Goal: Task Accomplishment & Management: Complete application form

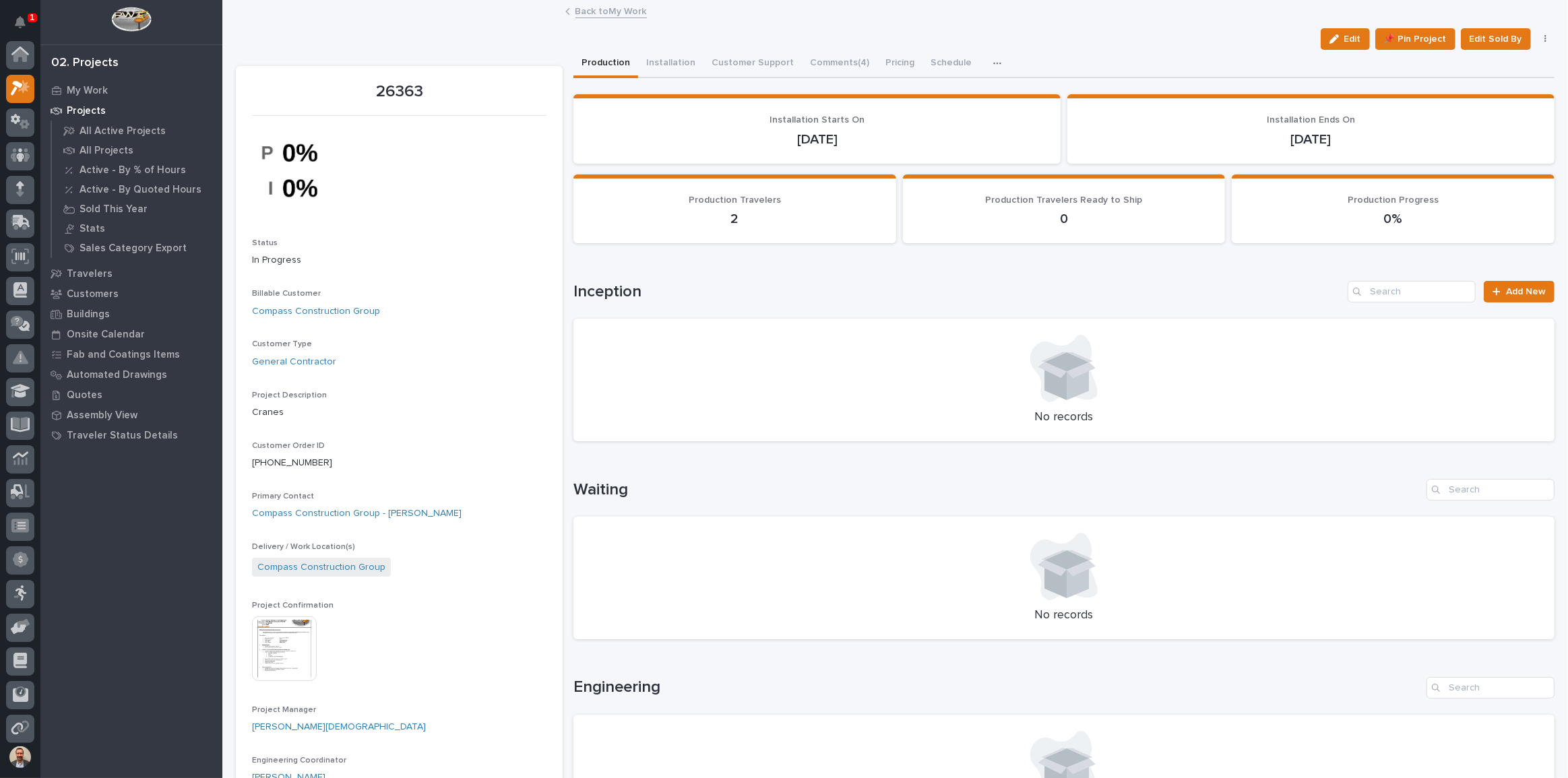
scroll to position [34, 0]
click at [601, 10] on link "Back to My Work" at bounding box center [611, 10] width 72 height 15
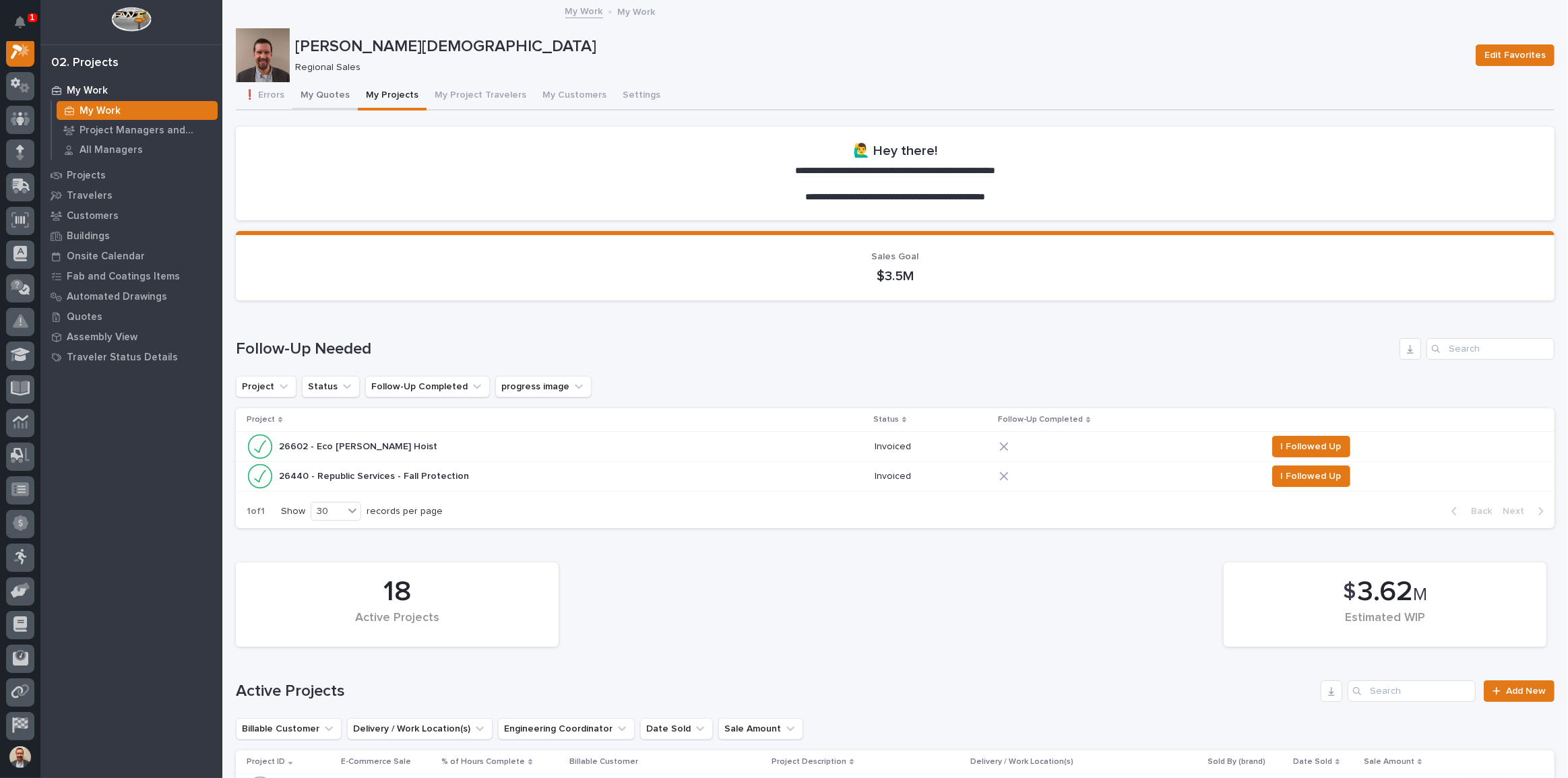
click at [320, 95] on button "My Quotes" at bounding box center [325, 95] width 66 height 28
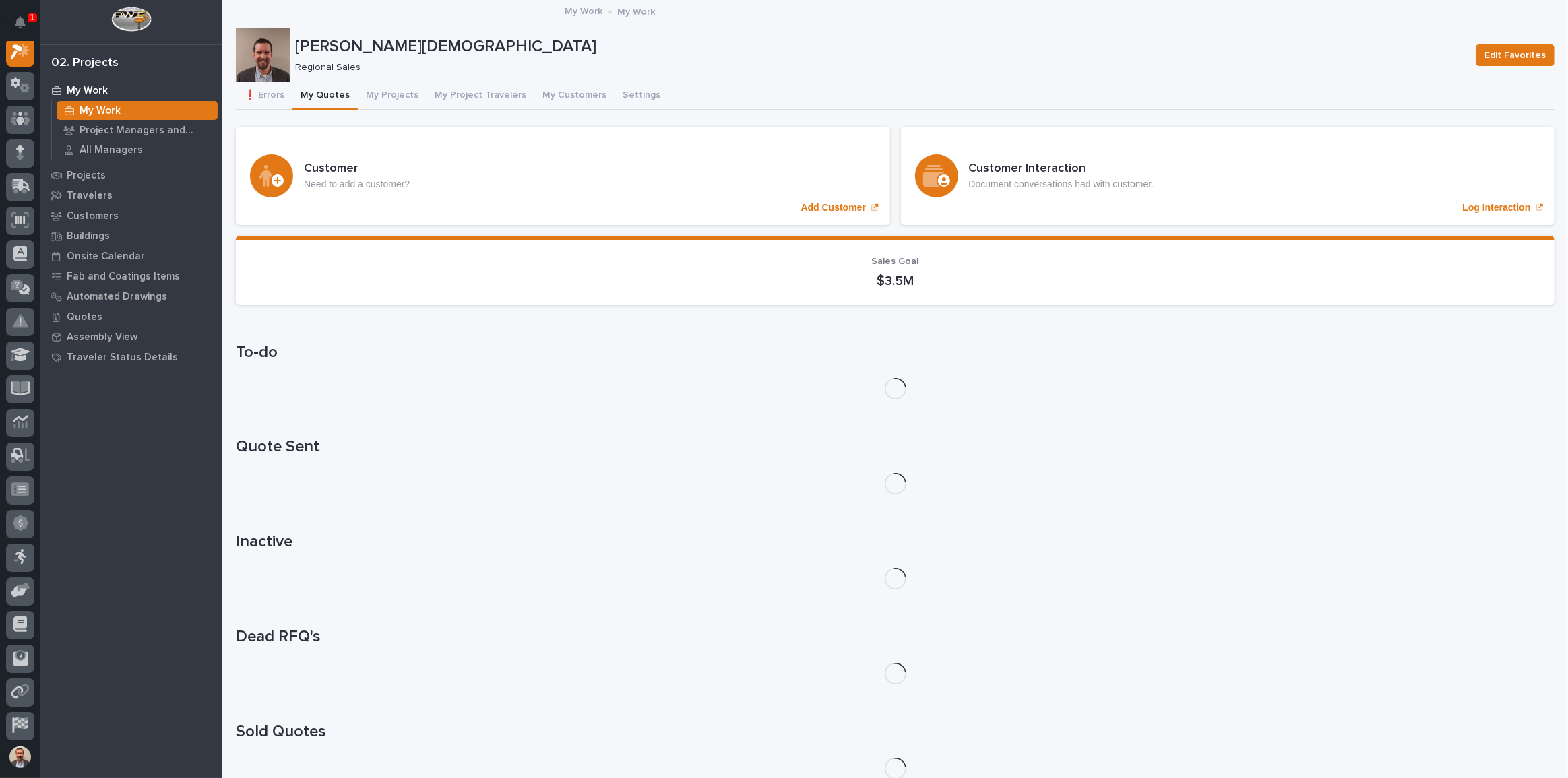
scroll to position [34, 0]
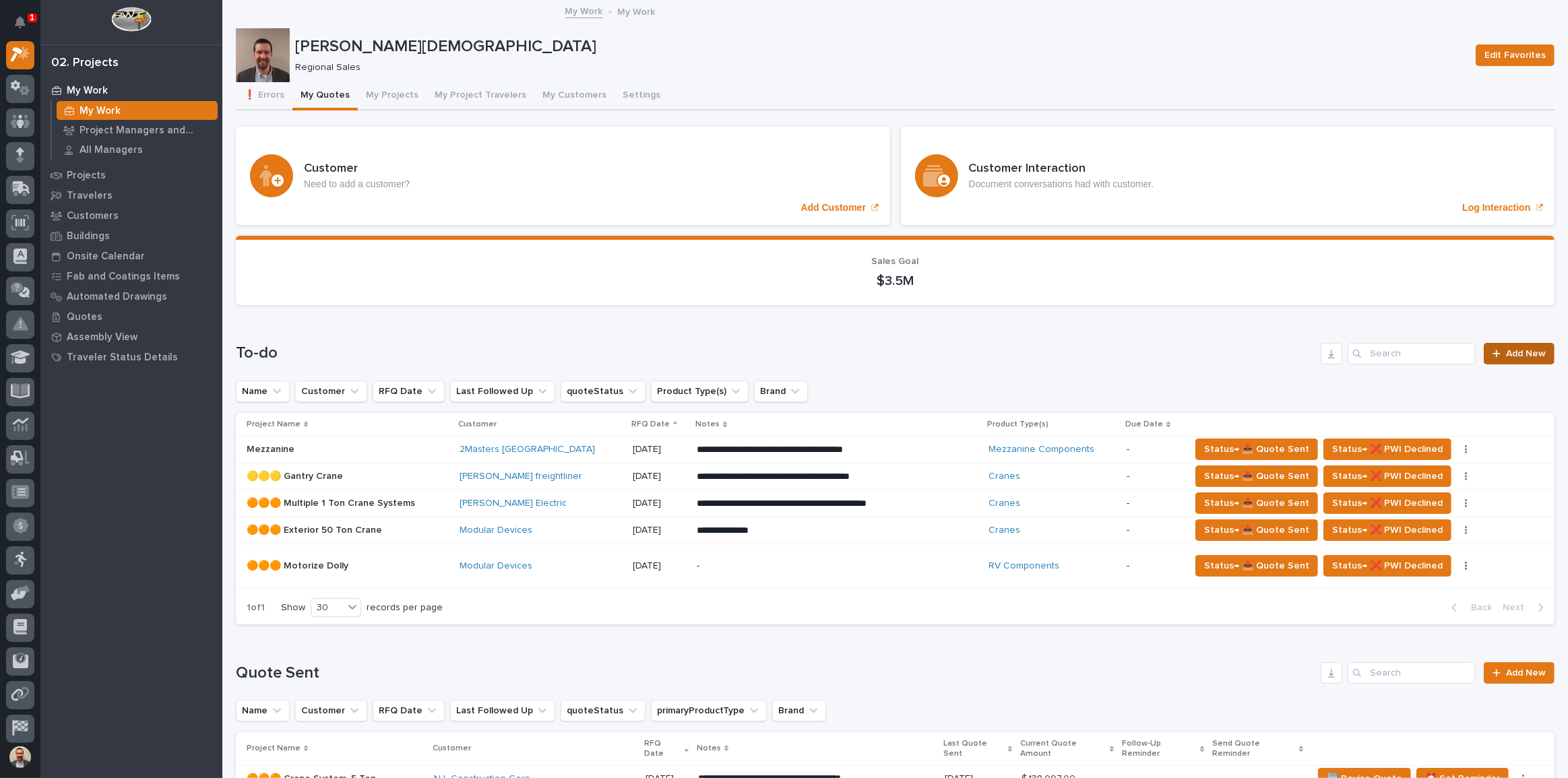
click at [1520, 346] on link "Add New" at bounding box center [1519, 353] width 71 height 21
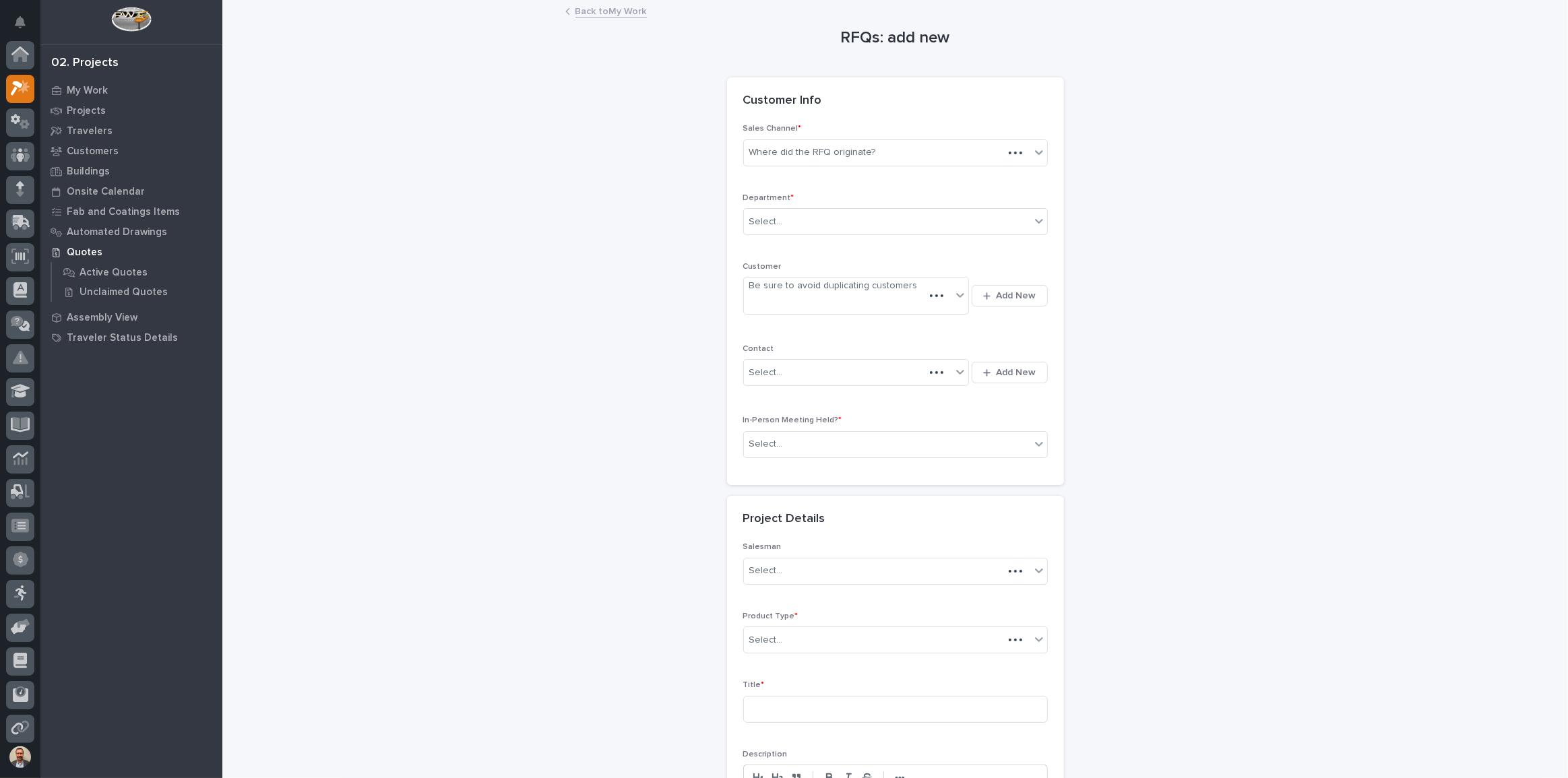
scroll to position [34, 0]
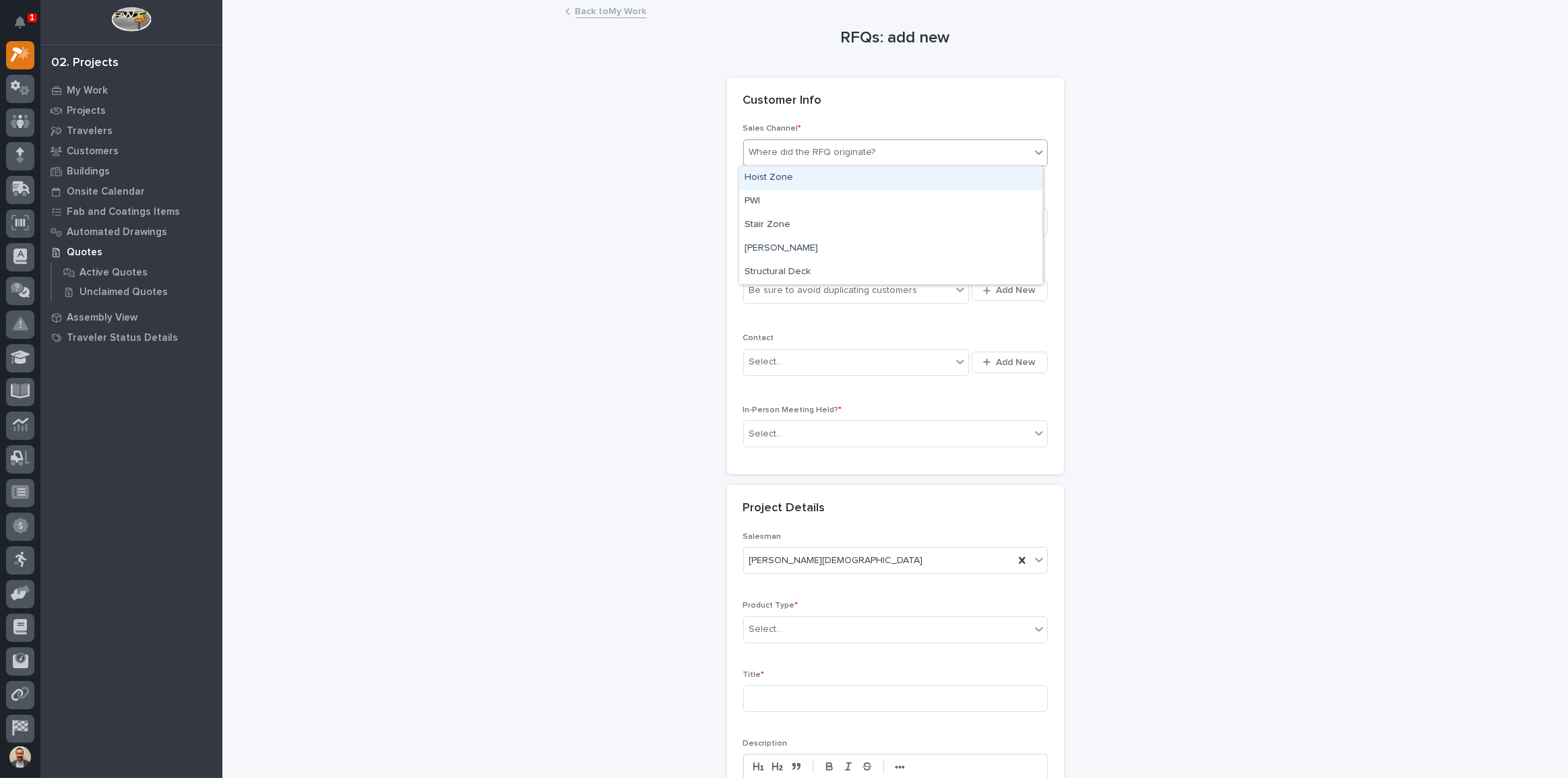
click at [828, 152] on div "Where did the RFQ originate?" at bounding box center [812, 153] width 127 height 14
click at [816, 201] on div "PWI" at bounding box center [891, 202] width 303 height 24
click at [814, 213] on div "Select..." at bounding box center [887, 222] width 286 height 22
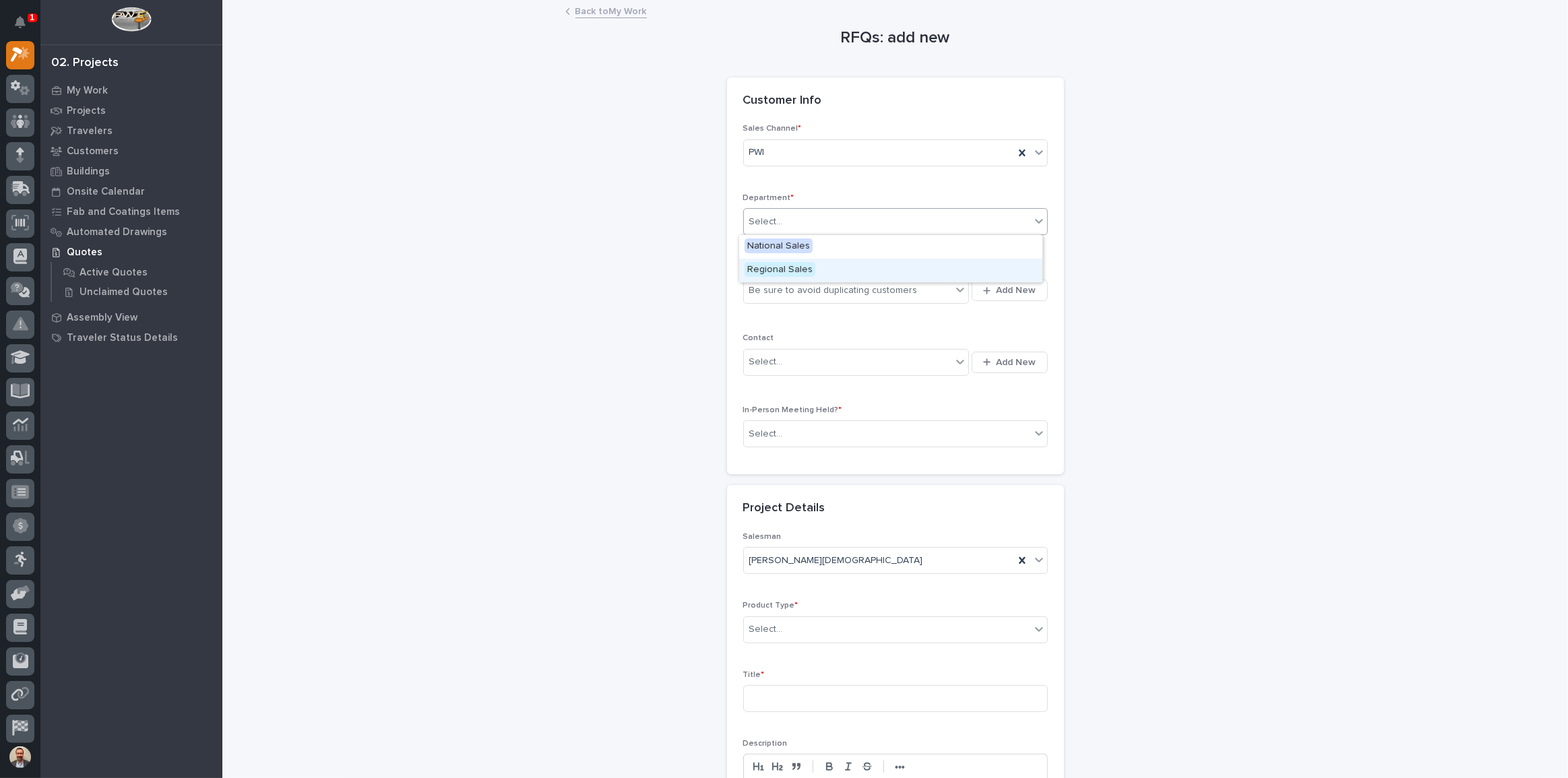
click at [816, 269] on div "Regional Sales" at bounding box center [891, 271] width 303 height 24
click at [821, 288] on div "Be sure to avoid duplicating customers" at bounding box center [833, 291] width 169 height 14
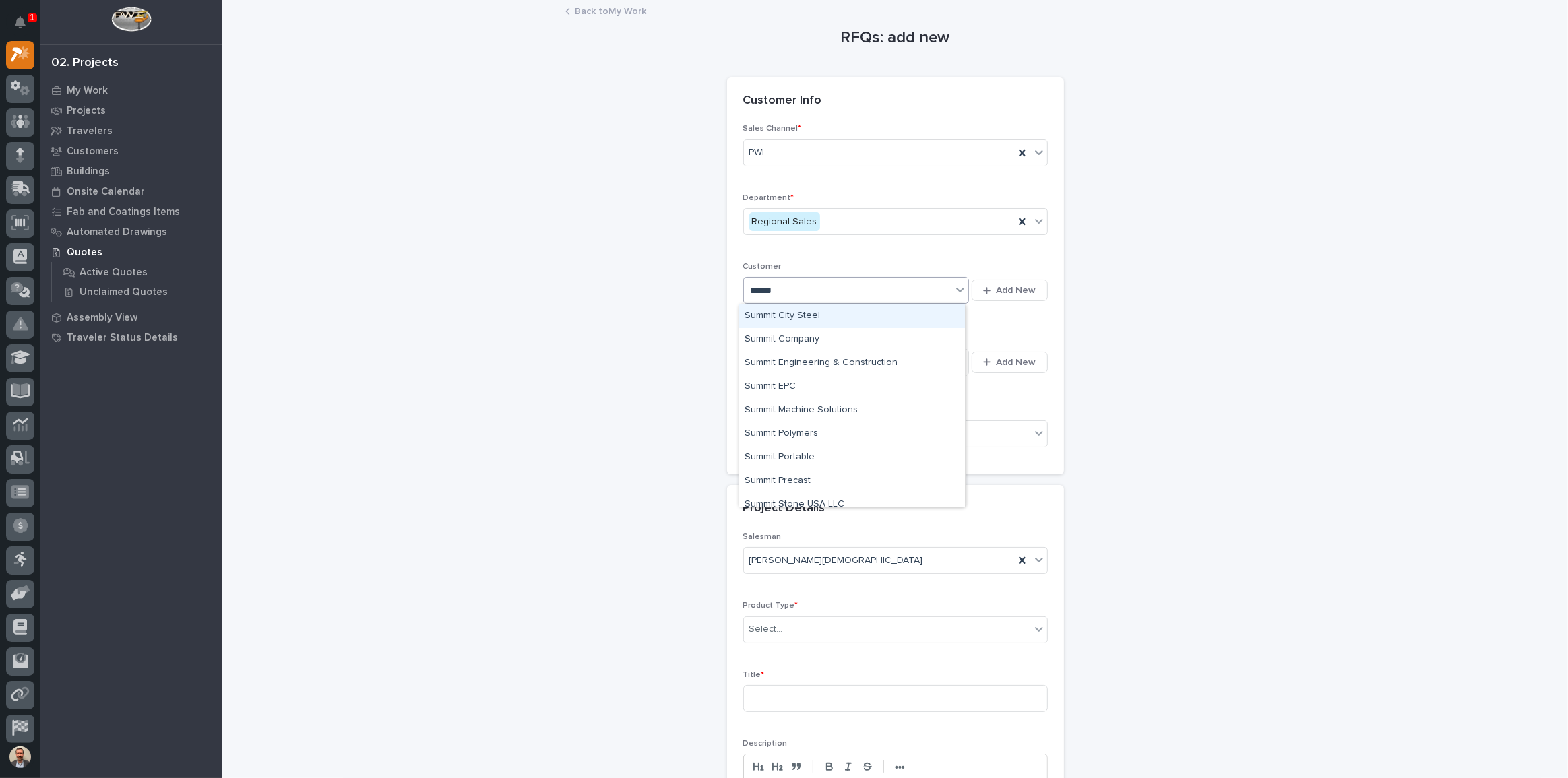
type input "******"
click at [812, 388] on div "Summit EPC" at bounding box center [851, 387] width 226 height 24
click at [815, 363] on div "Select..." at bounding box center [848, 362] width 208 height 22
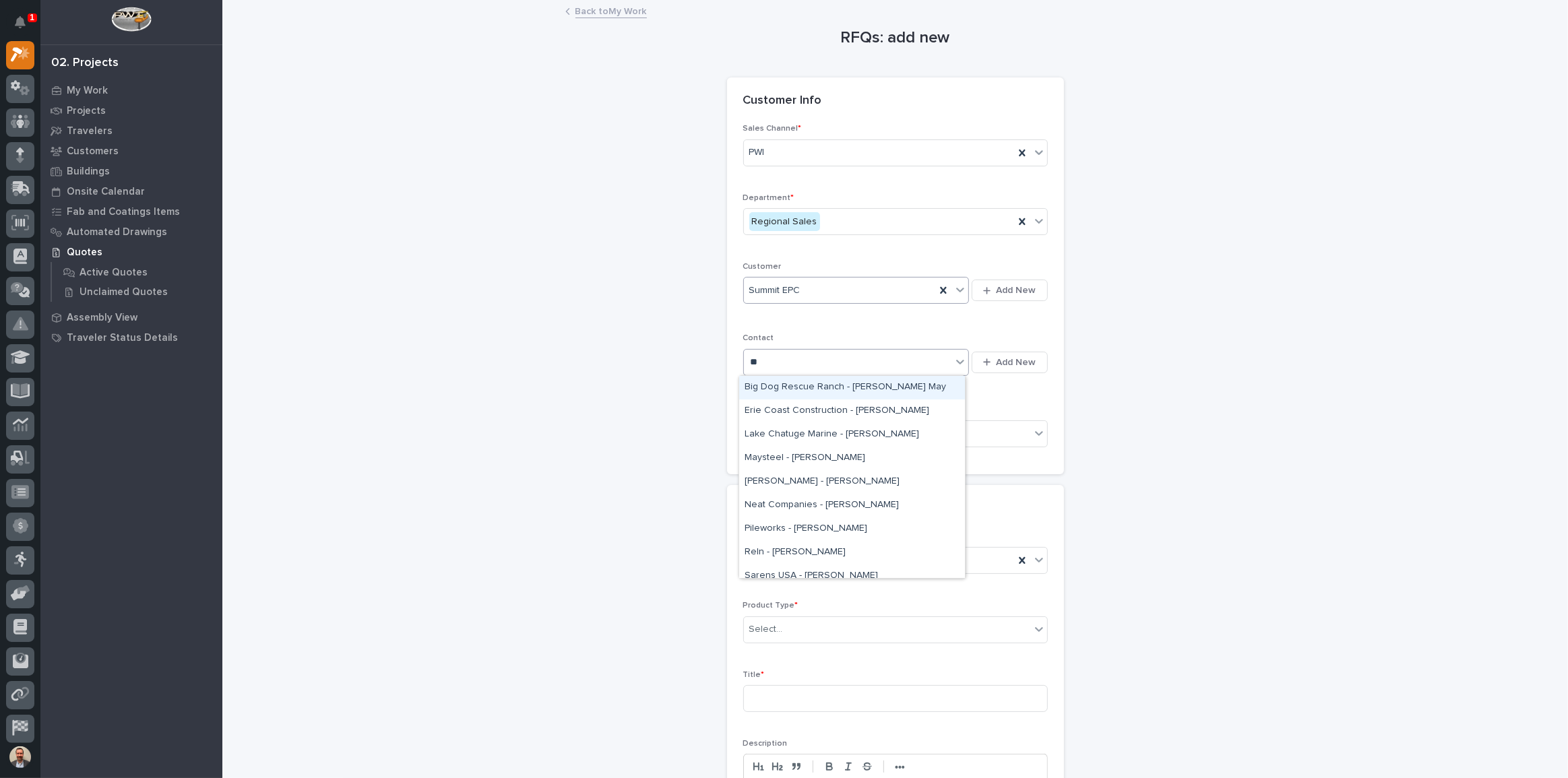
type input "*"
type input "********"
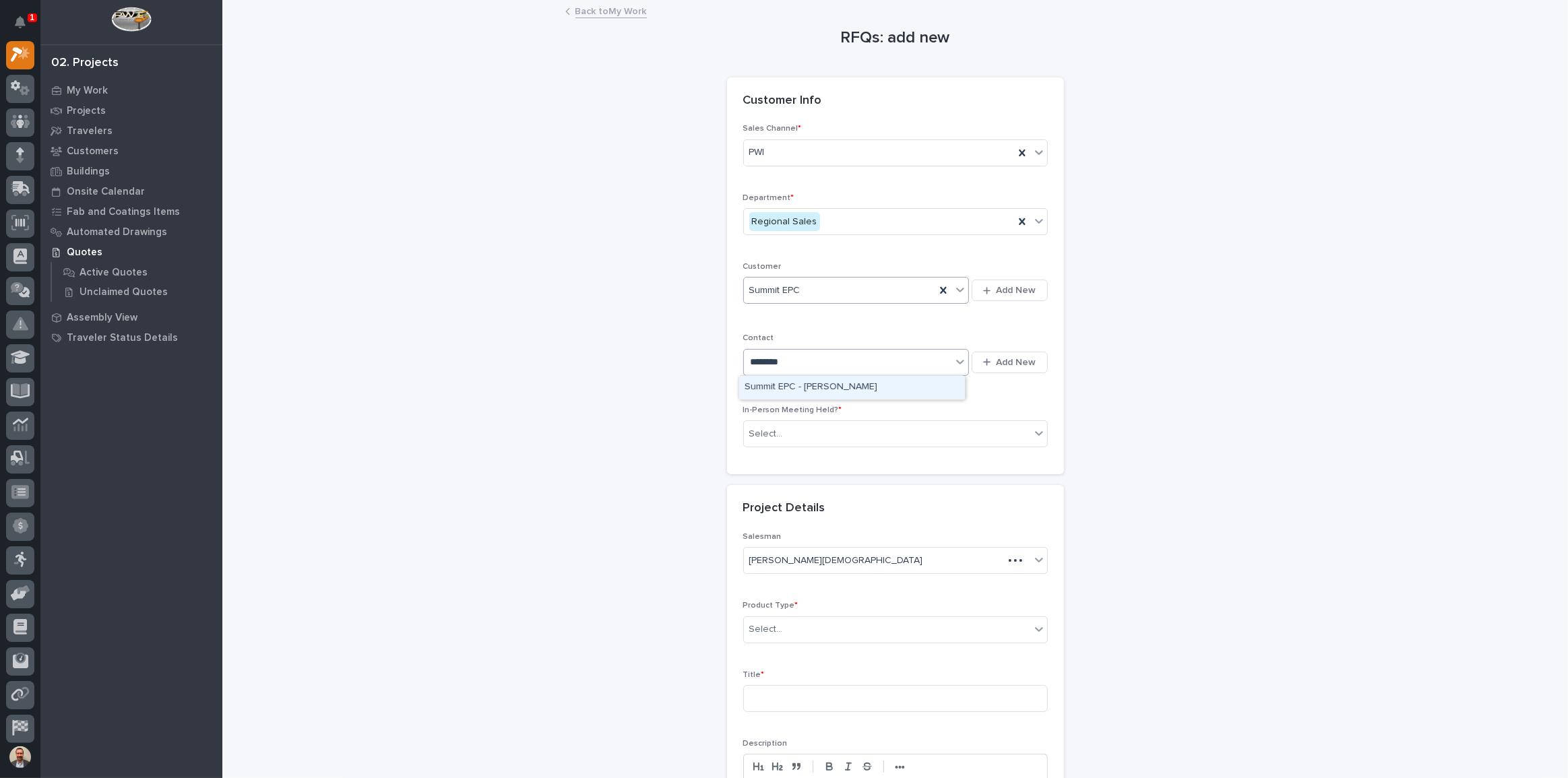
click at [820, 385] on div "Summit EPC - [PERSON_NAME]" at bounding box center [851, 388] width 226 height 24
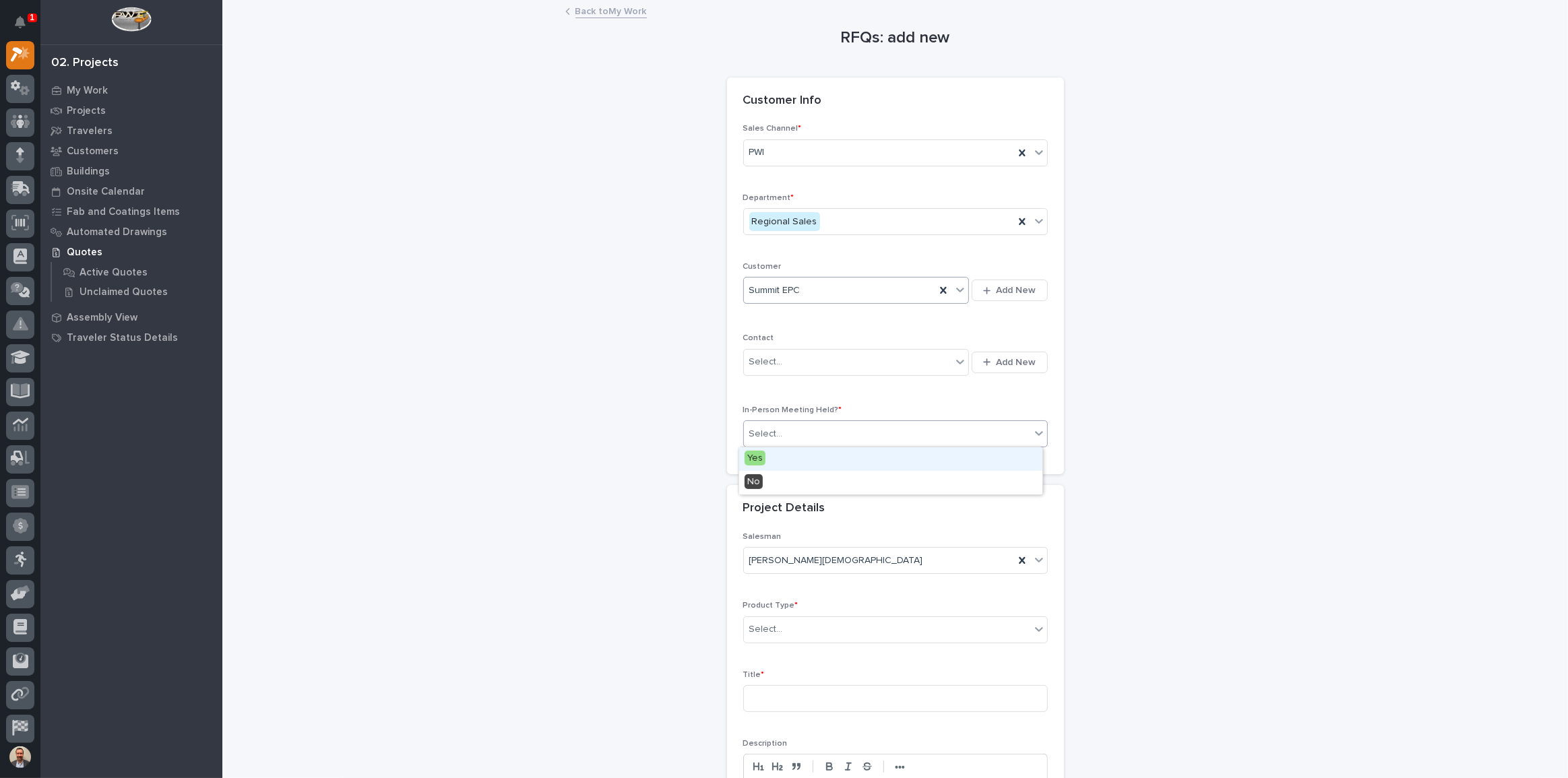
click at [826, 424] on div "Select..." at bounding box center [887, 435] width 286 height 22
click at [820, 458] on div "Yes" at bounding box center [891, 459] width 303 height 24
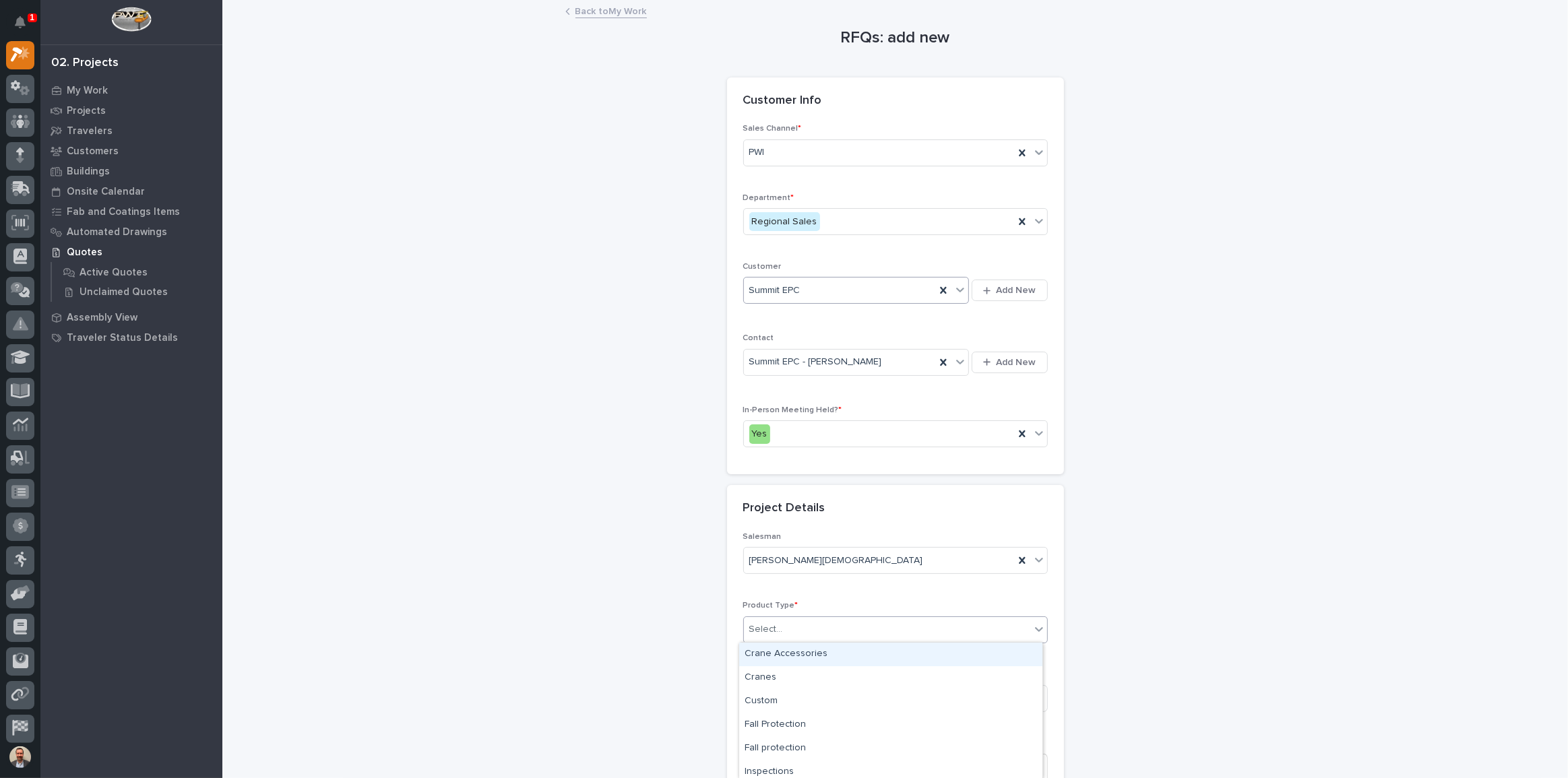
click at [842, 626] on div "Select..." at bounding box center [887, 630] width 286 height 22
click at [834, 671] on div "Cranes" at bounding box center [891, 678] width 303 height 24
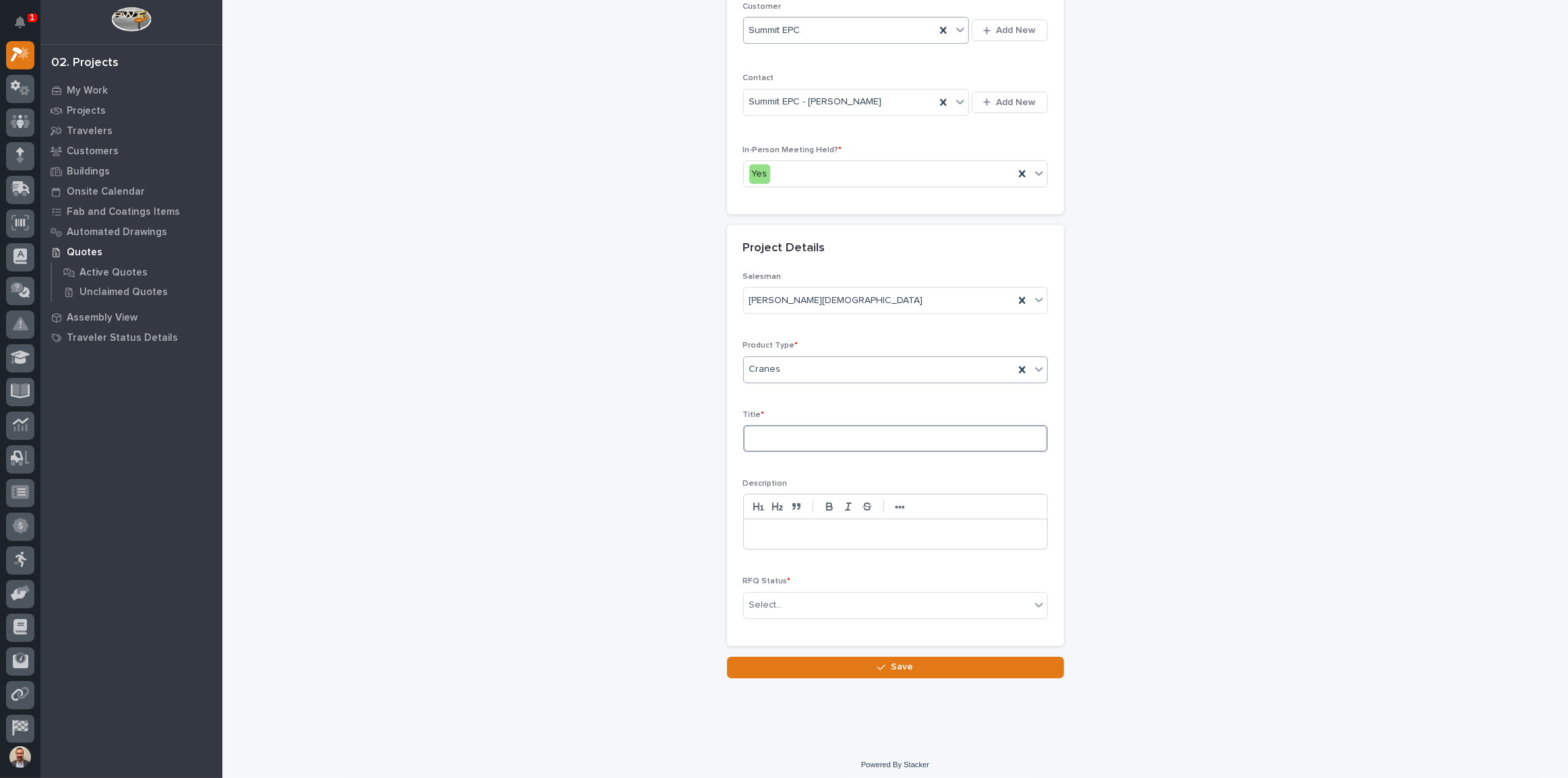
click at [791, 446] on input at bounding box center [895, 439] width 304 height 27
click at [819, 434] on input "Hyperlite Jib CRanes 1000#" at bounding box center [895, 439] width 304 height 27
type input "Hyperlite Jib Cranes 1000#"
click at [876, 600] on div "Select..." at bounding box center [887, 605] width 286 height 22
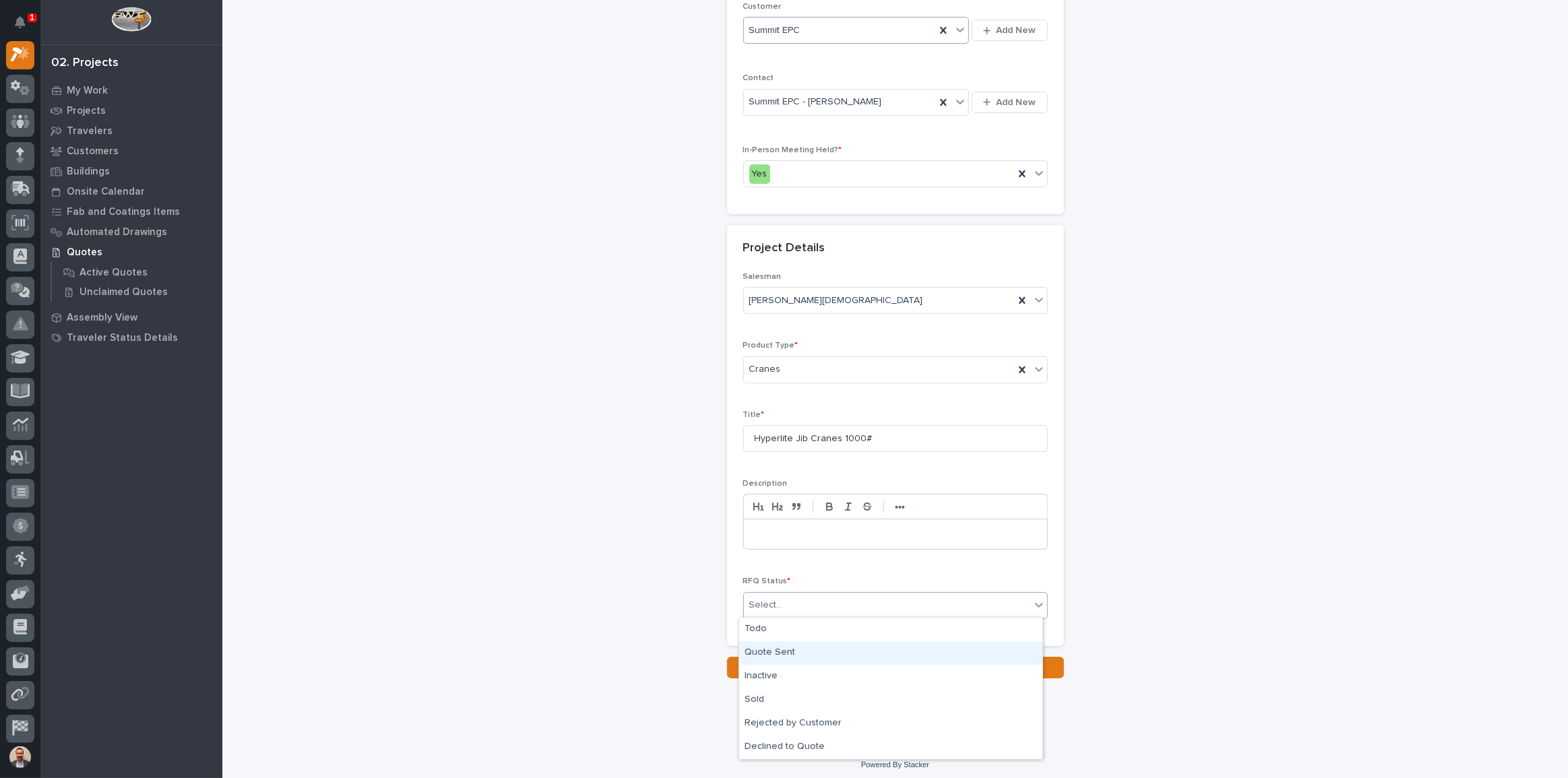
click at [855, 652] on div "Quote Sent" at bounding box center [891, 654] width 303 height 24
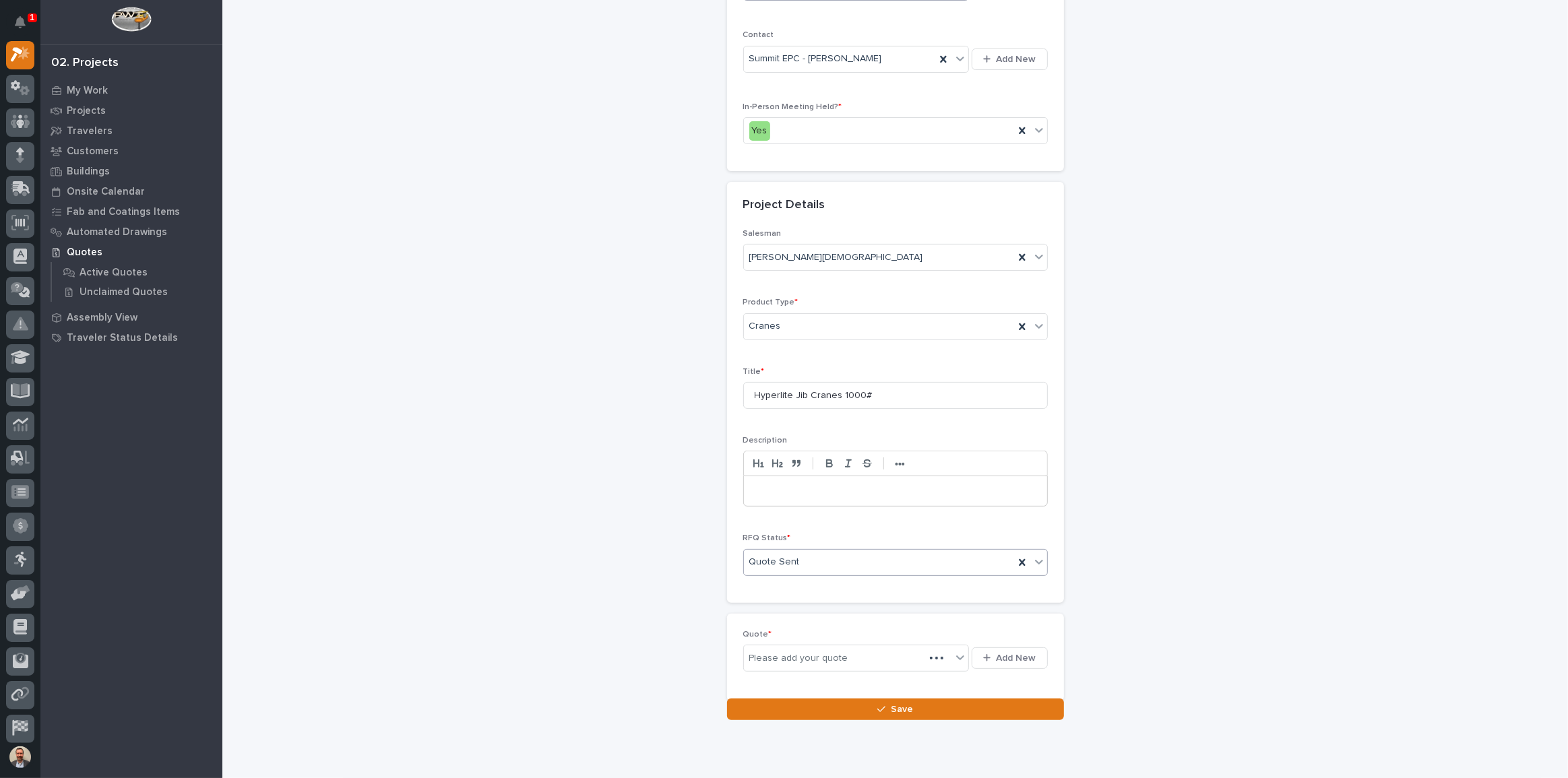
scroll to position [309, 0]
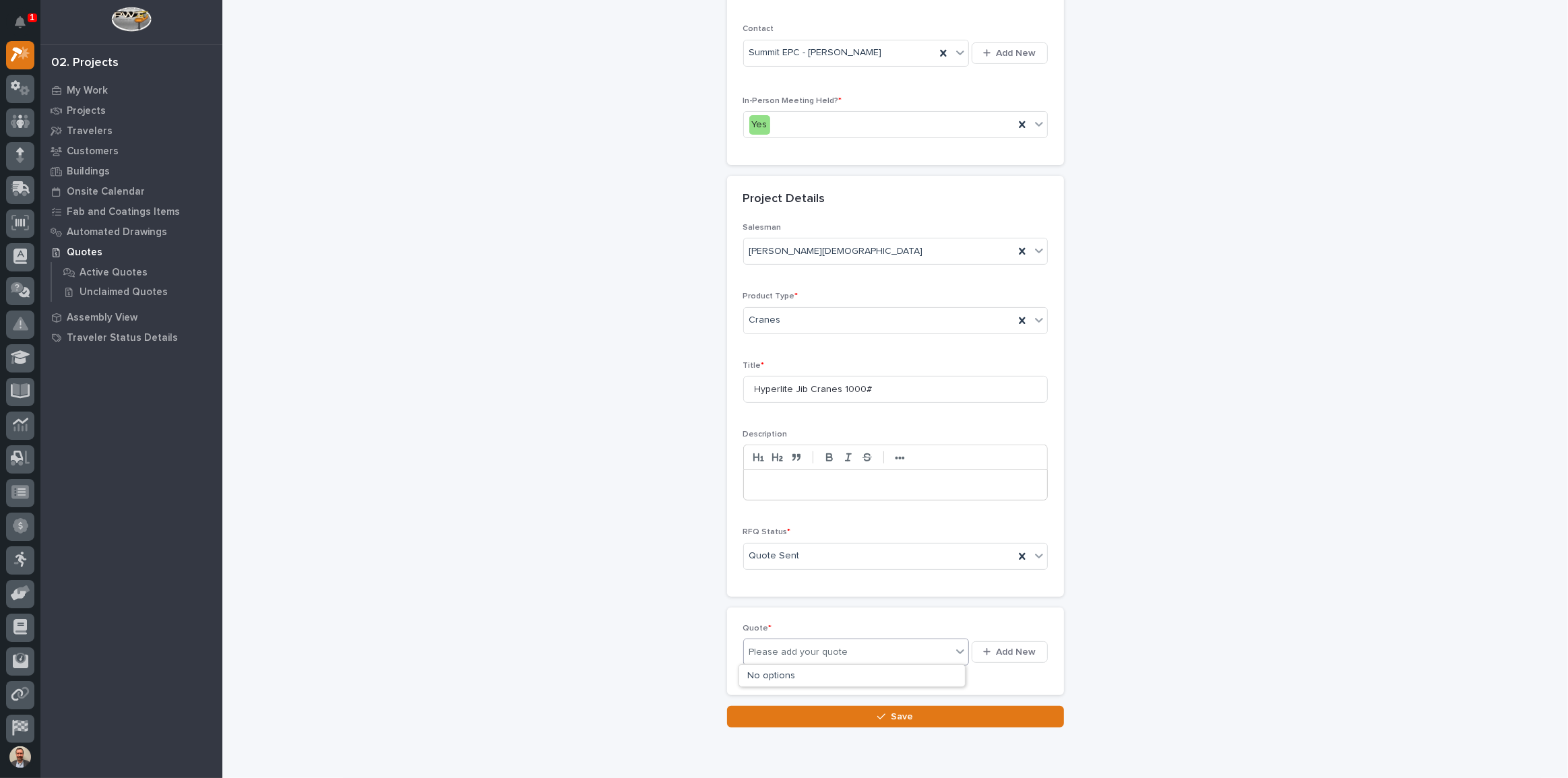
click at [941, 652] on div "Please add your quote" at bounding box center [848, 653] width 208 height 17
click at [997, 648] on span "Add New" at bounding box center [1016, 652] width 40 height 12
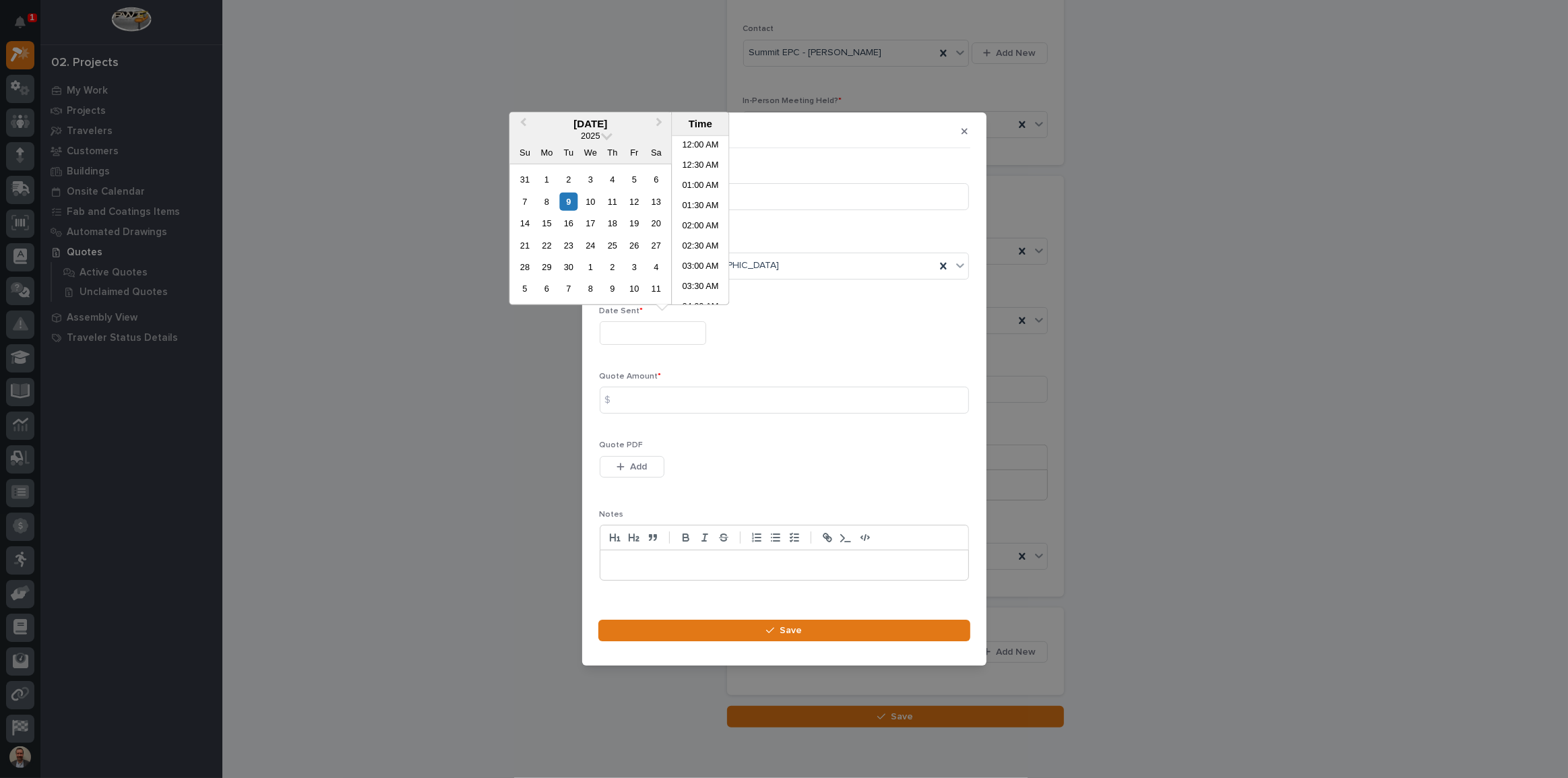
click at [684, 330] on input "text" at bounding box center [653, 333] width 107 height 24
click at [575, 202] on div "9" at bounding box center [568, 200] width 18 height 18
type input "**********"
click at [688, 393] on input at bounding box center [784, 401] width 369 height 27
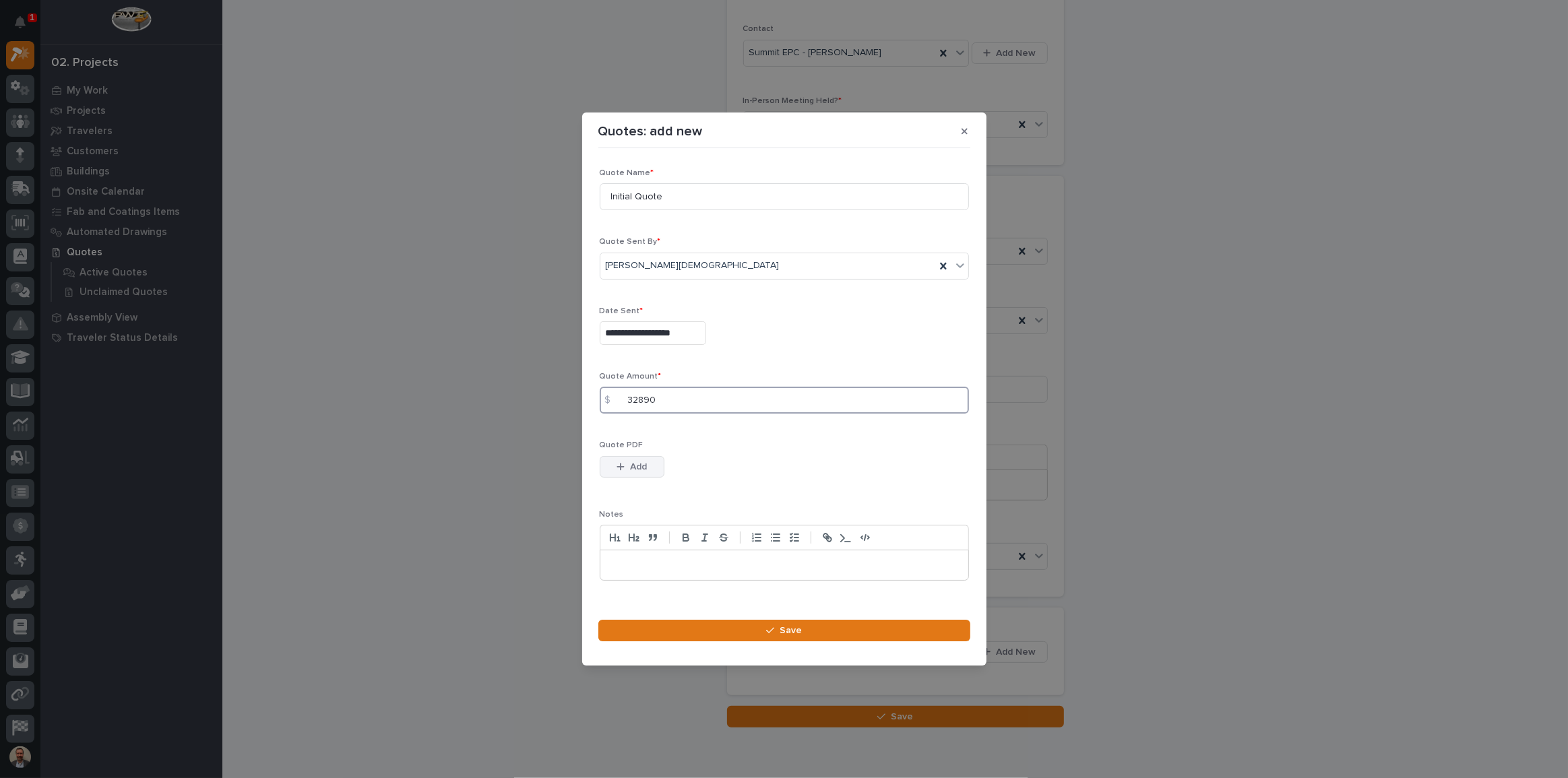
type input "32890"
click at [637, 470] on span "Add" at bounding box center [638, 467] width 17 height 12
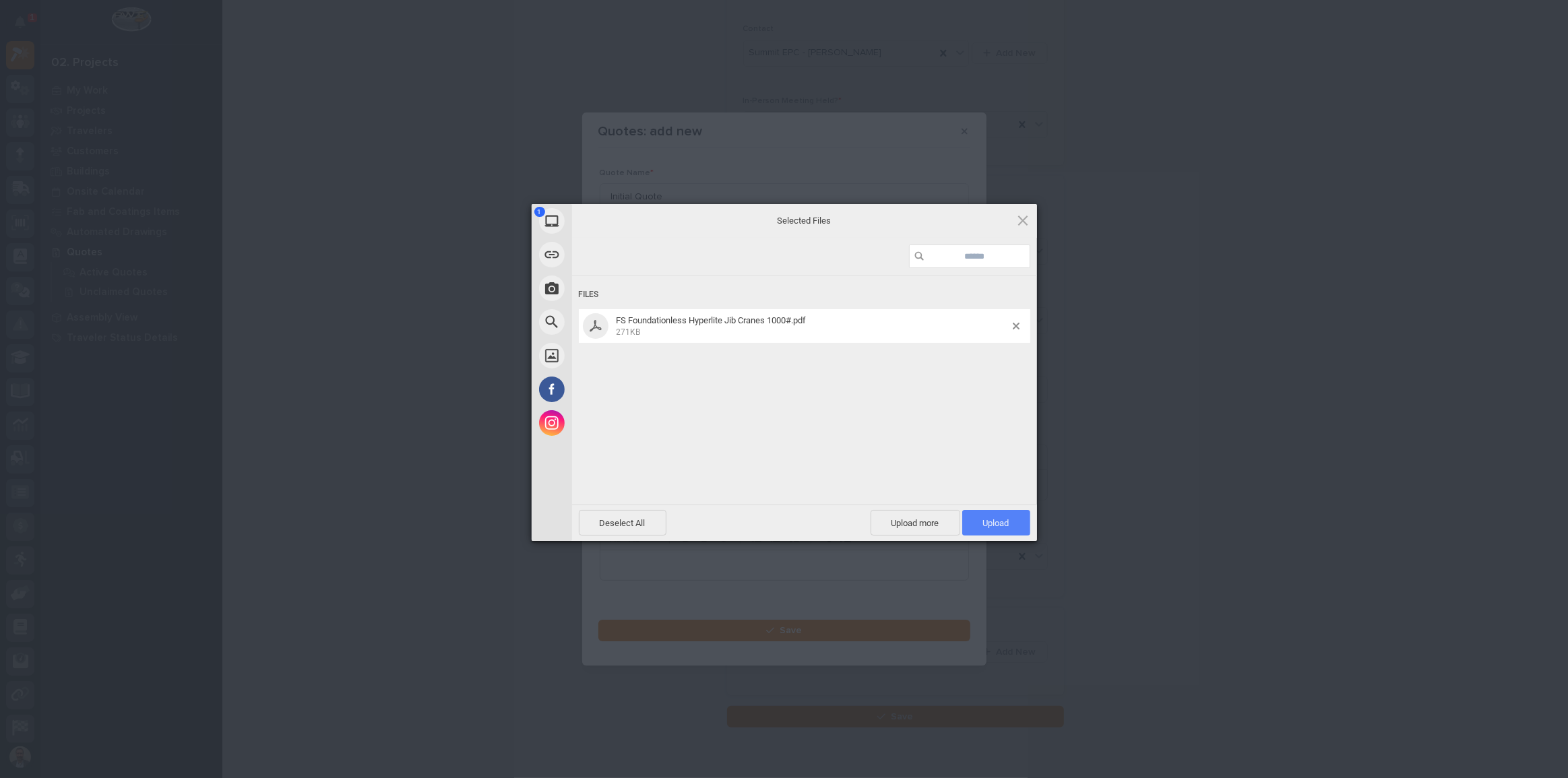
click at [1011, 523] on span "Upload 1" at bounding box center [996, 523] width 68 height 26
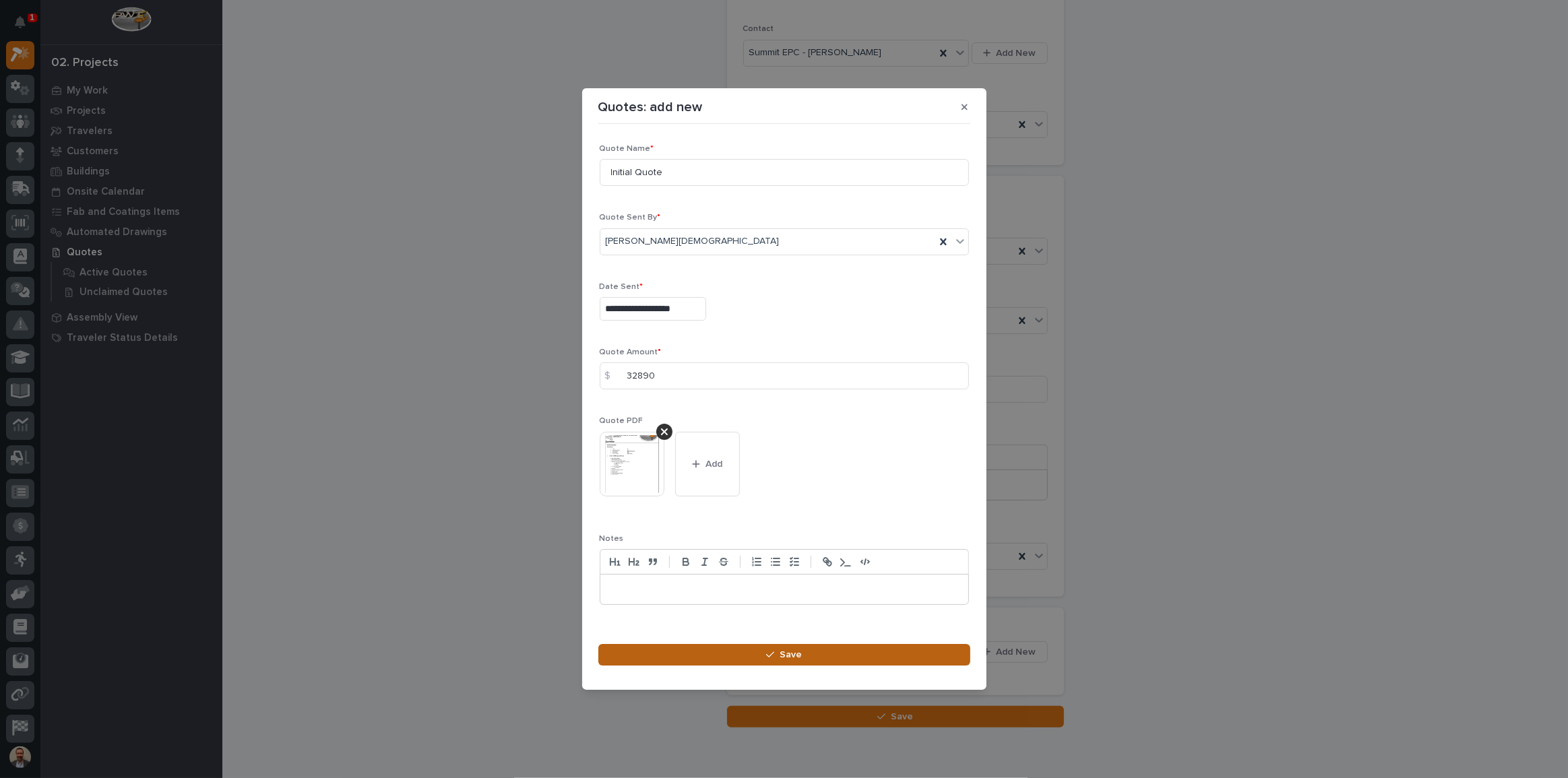
click at [806, 654] on button "Save" at bounding box center [784, 654] width 372 height 21
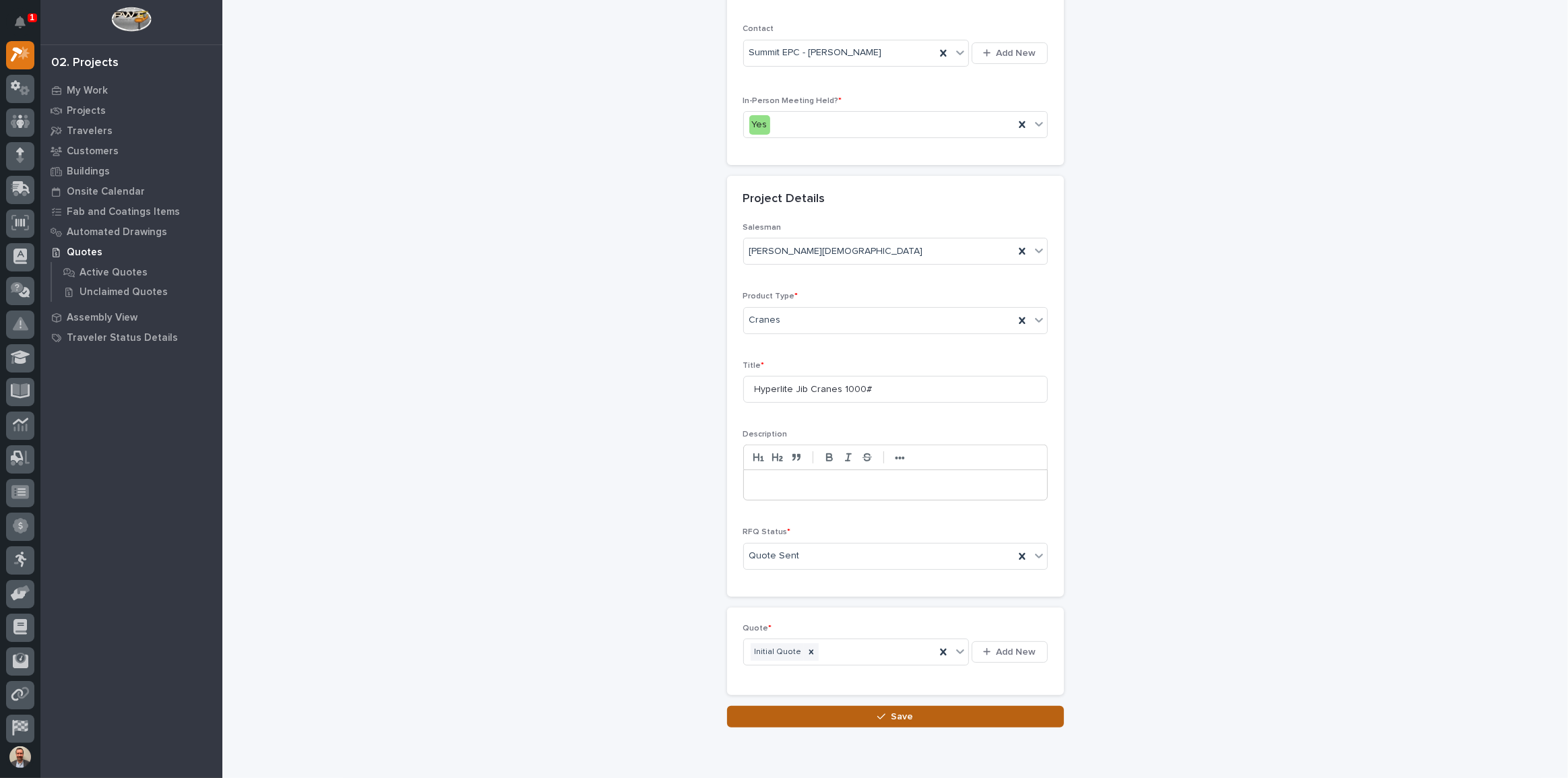
click at [872, 714] on button "Save" at bounding box center [895, 717] width 337 height 21
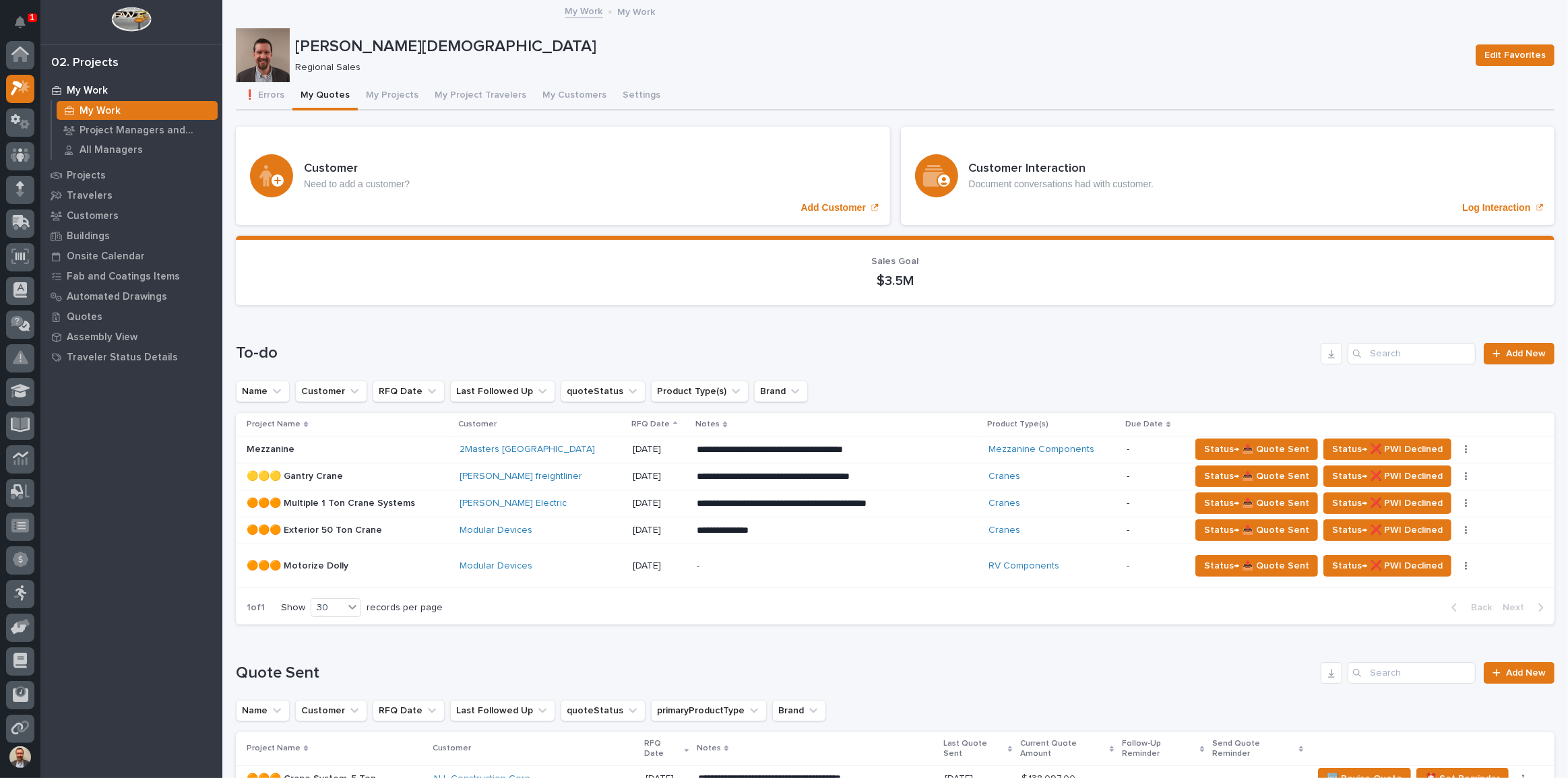
scroll to position [34, 0]
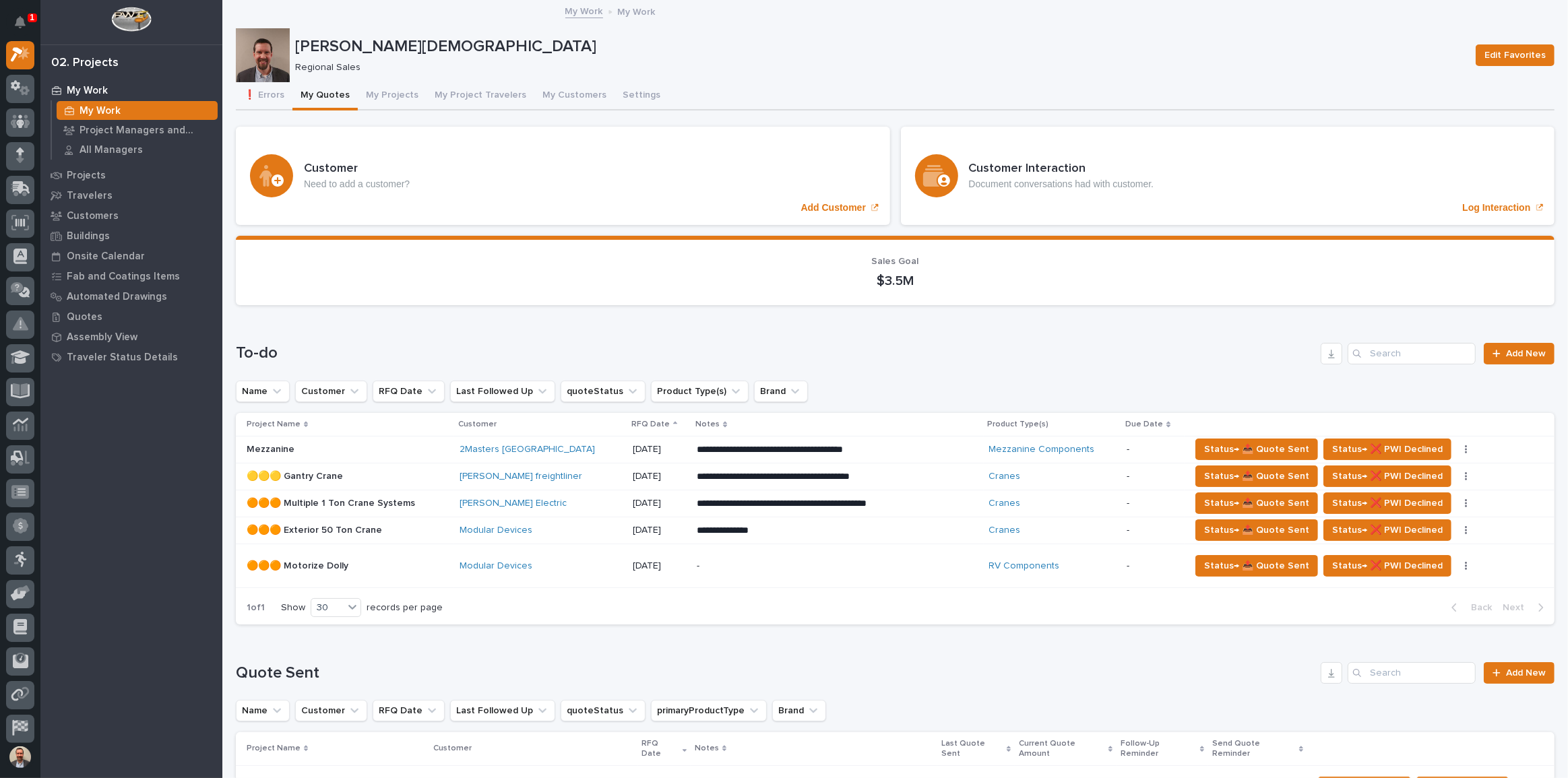
click at [1215, 394] on div "Name Customer RFQ Date Last Followed Up quoteStatus Product Type(s) Brand" at bounding box center [895, 391] width 1318 height 21
click at [884, 446] on p "**********" at bounding box center [815, 450] width 236 height 14
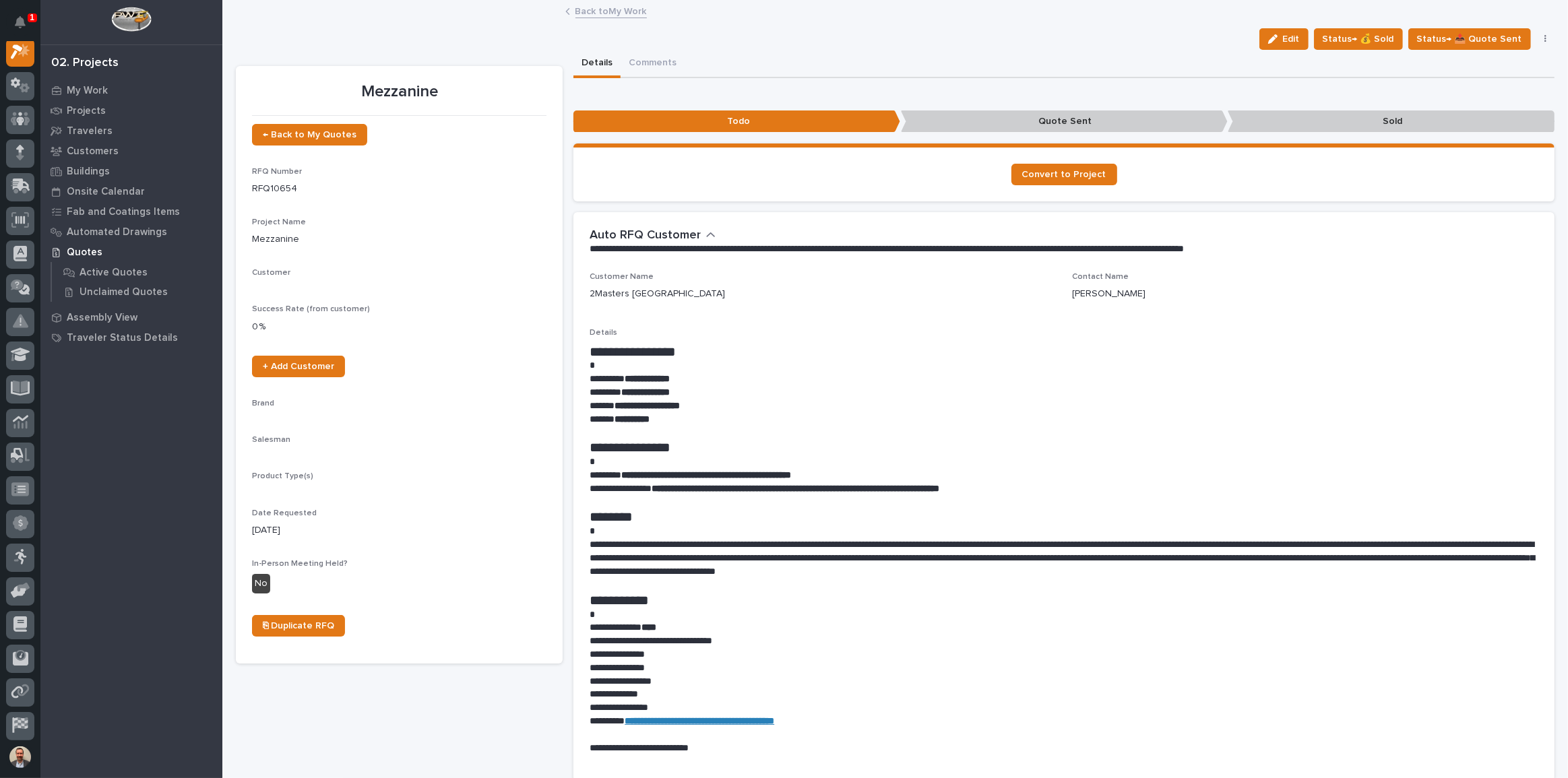
scroll to position [34, 0]
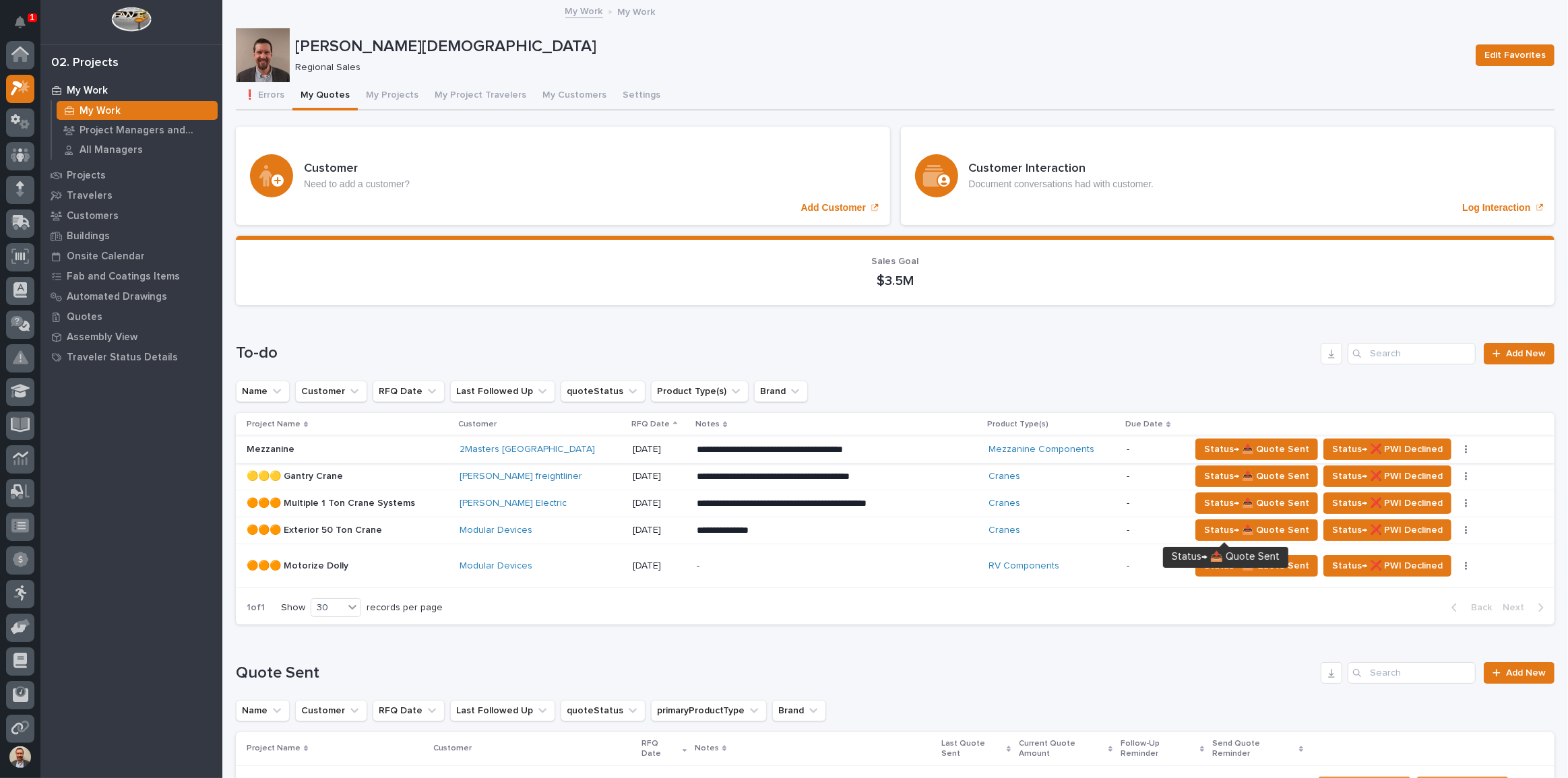
click at [1465, 447] on icon "button" at bounding box center [1466, 449] width 3 height 9
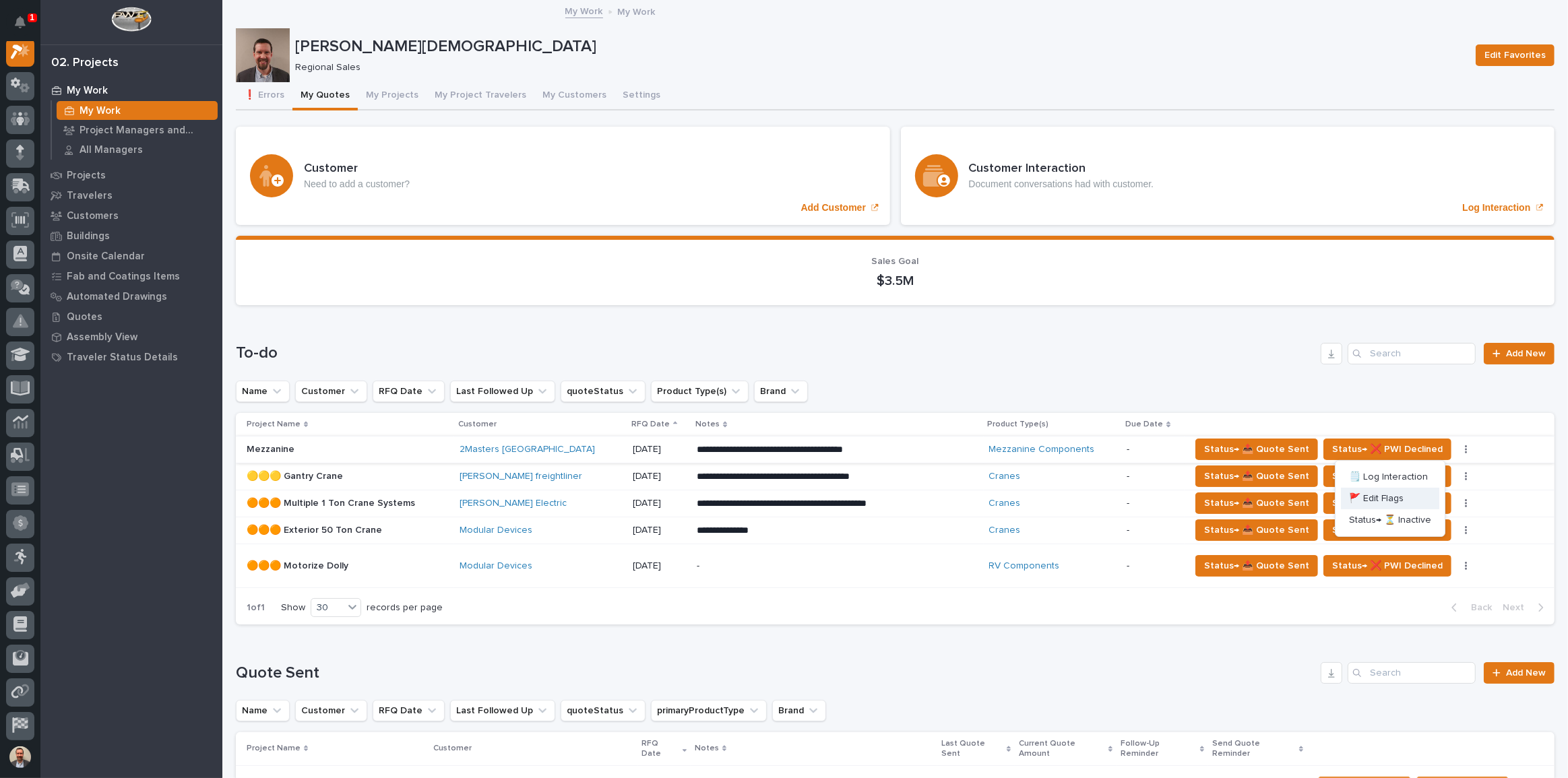
click at [1388, 498] on span "🚩 Edit Flags" at bounding box center [1376, 498] width 55 height 16
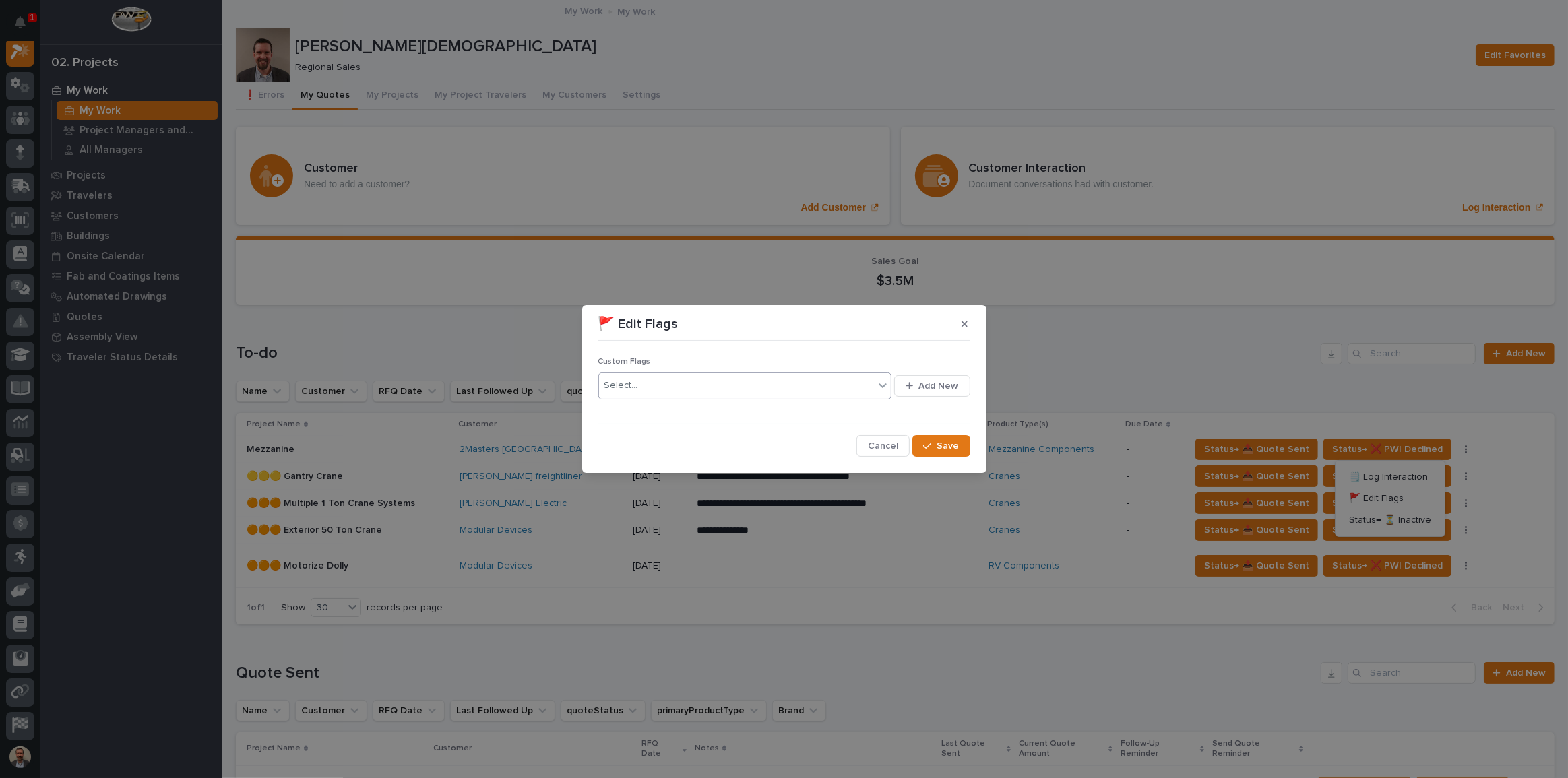
click at [731, 397] on div "Select..." at bounding box center [736, 386] width 275 height 22
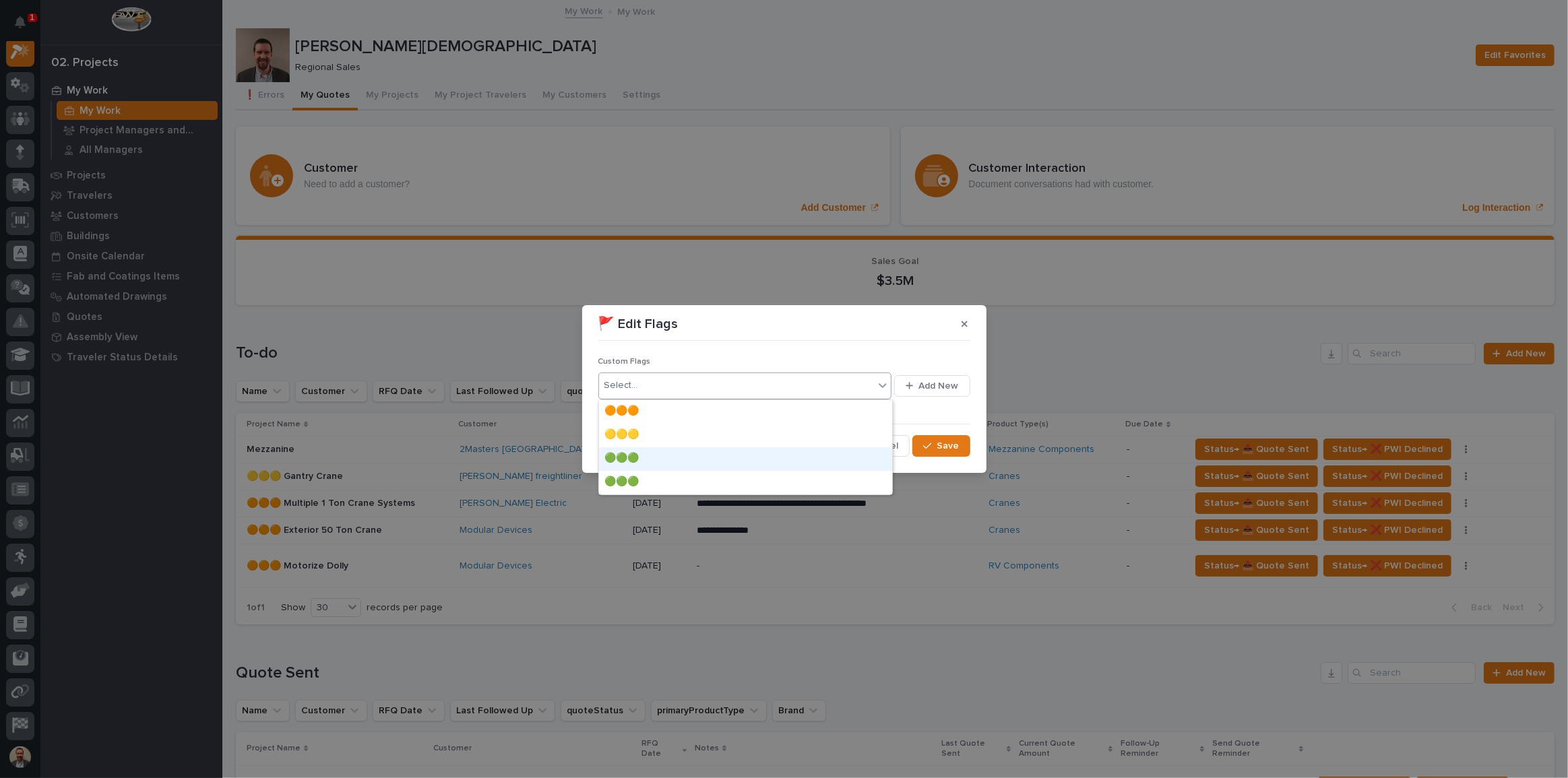
click at [734, 458] on div "🟢🟢🟢" at bounding box center [746, 459] width 293 height 24
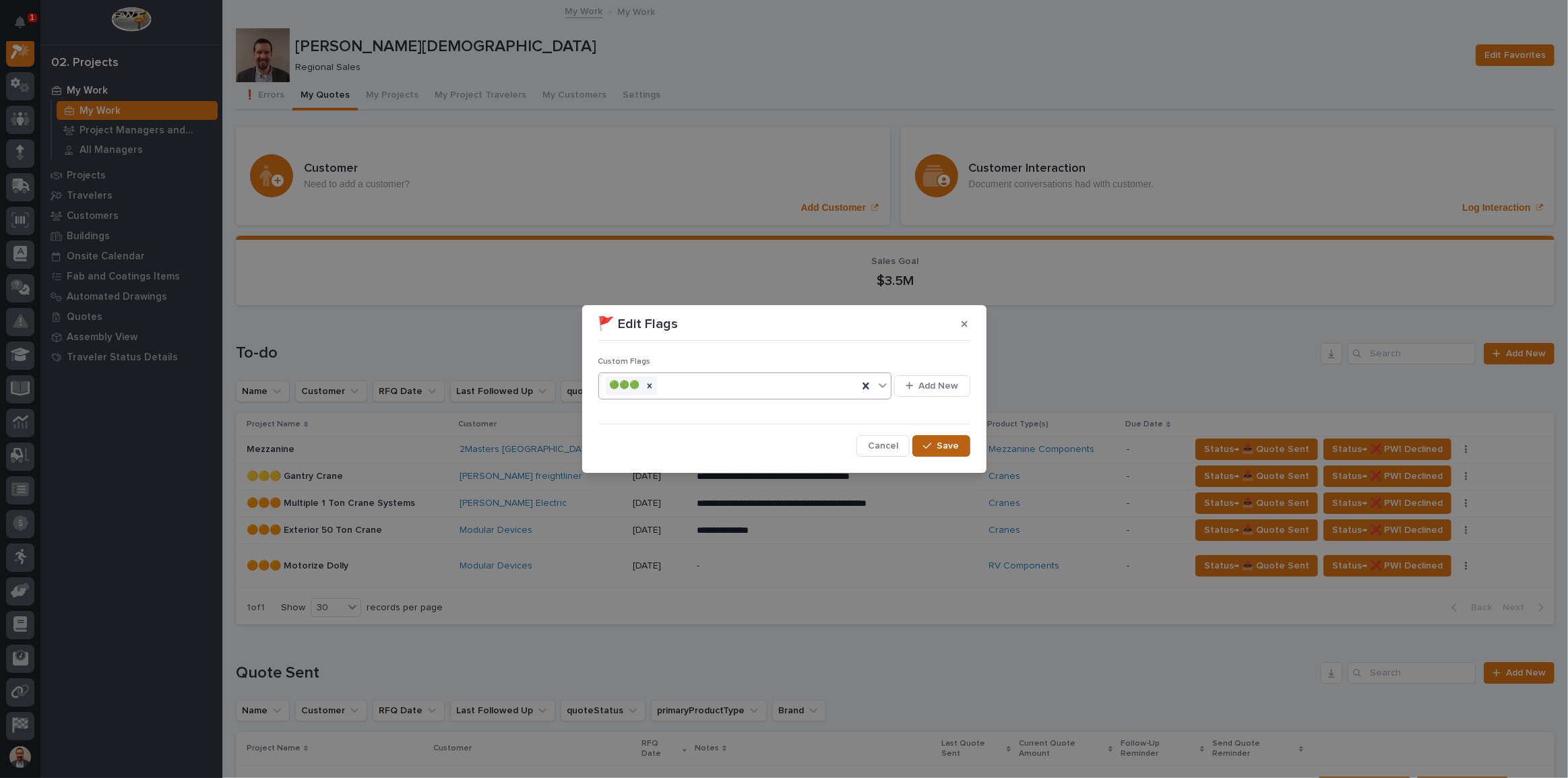
click at [944, 444] on span "Save" at bounding box center [948, 446] width 22 height 12
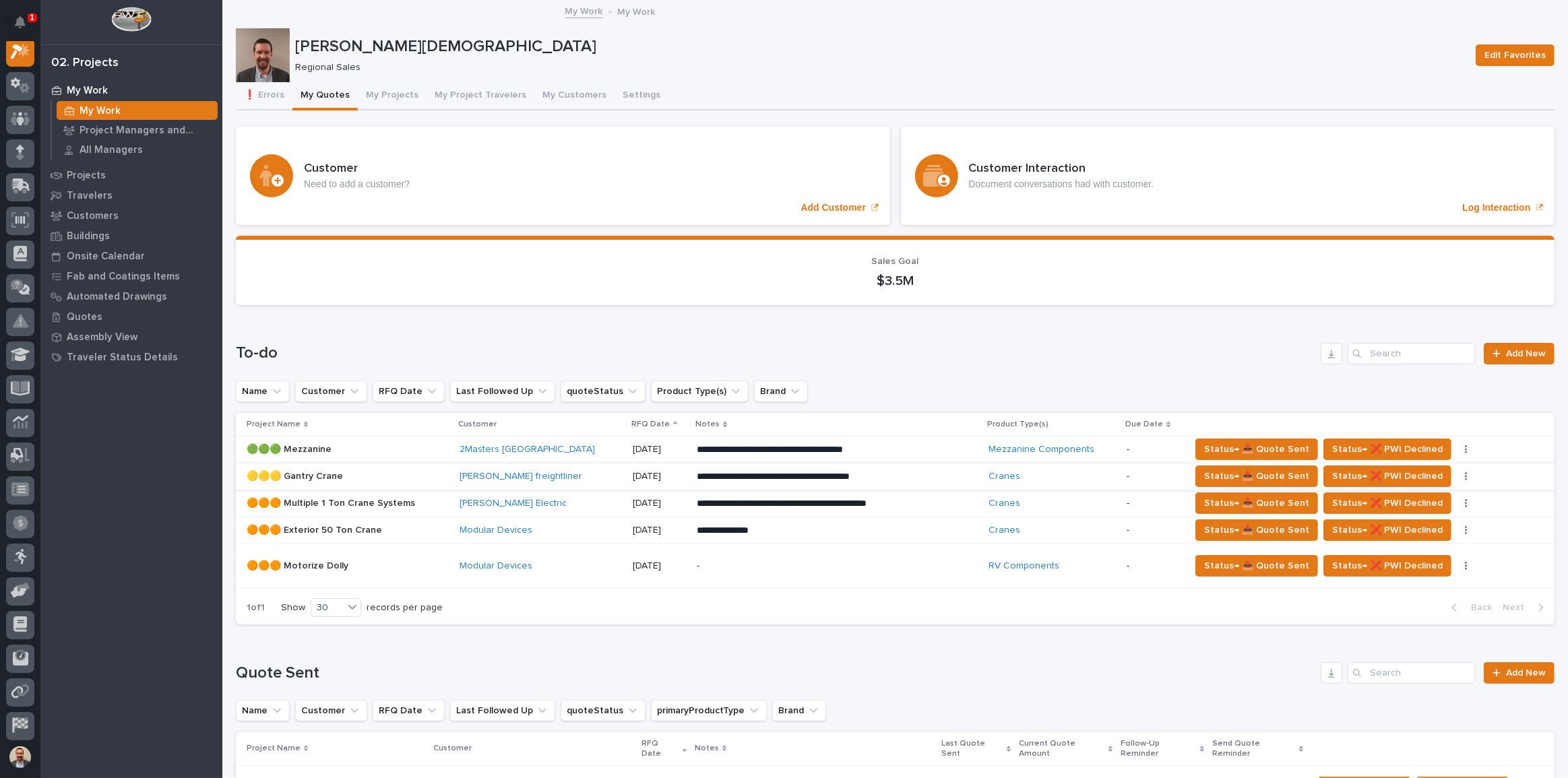
click at [1465, 478] on icon "button" at bounding box center [1466, 476] width 2 height 8
click at [1364, 519] on span "🚩 Edit Flags" at bounding box center [1376, 525] width 55 height 16
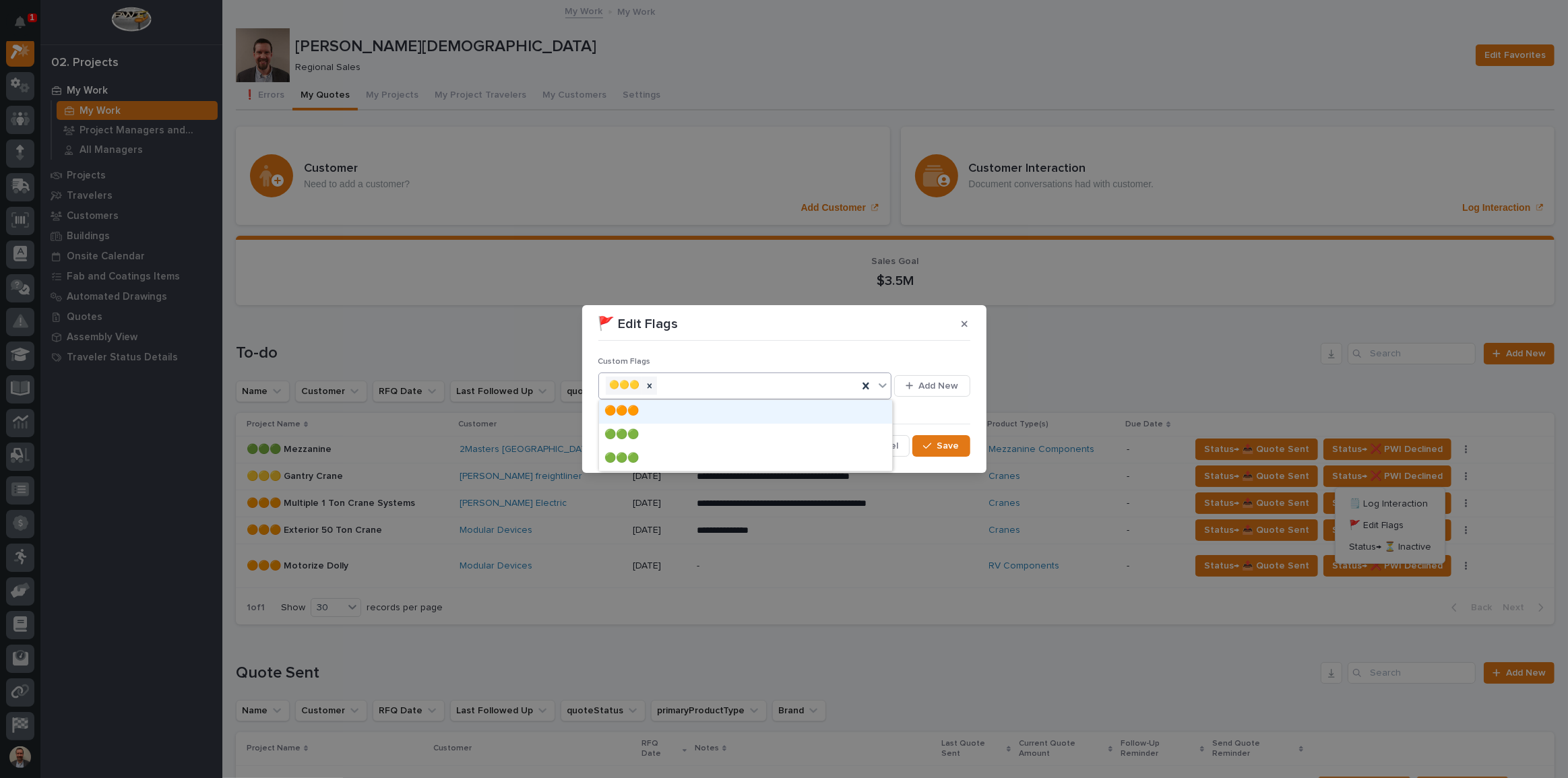
click at [885, 382] on icon at bounding box center [883, 385] width 14 height 14
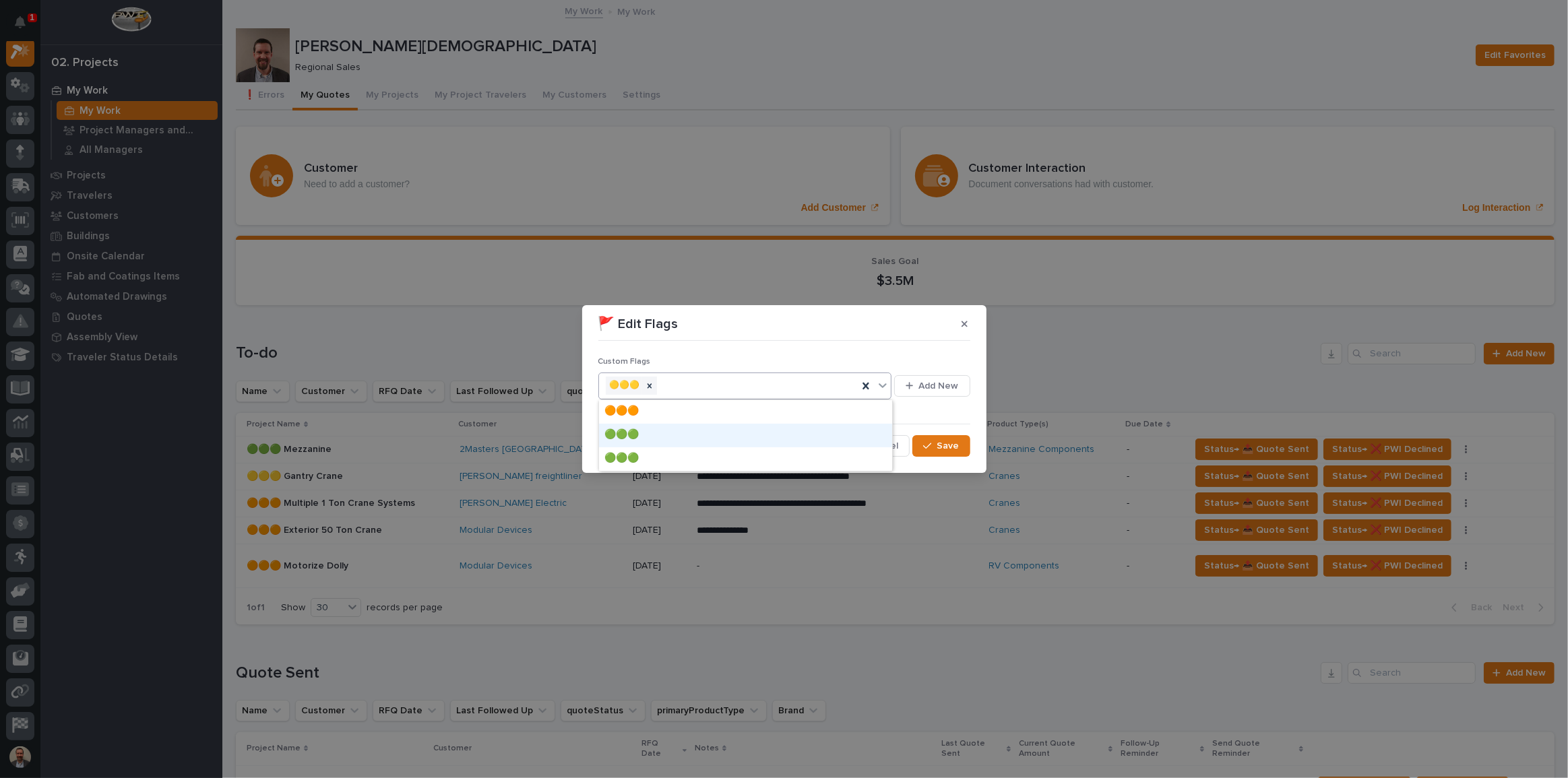
click at [800, 431] on div "🟢🟢🟢" at bounding box center [746, 435] width 293 height 24
click at [656, 384] on div at bounding box center [649, 385] width 14 height 18
click at [943, 445] on span "Save" at bounding box center [948, 446] width 22 height 12
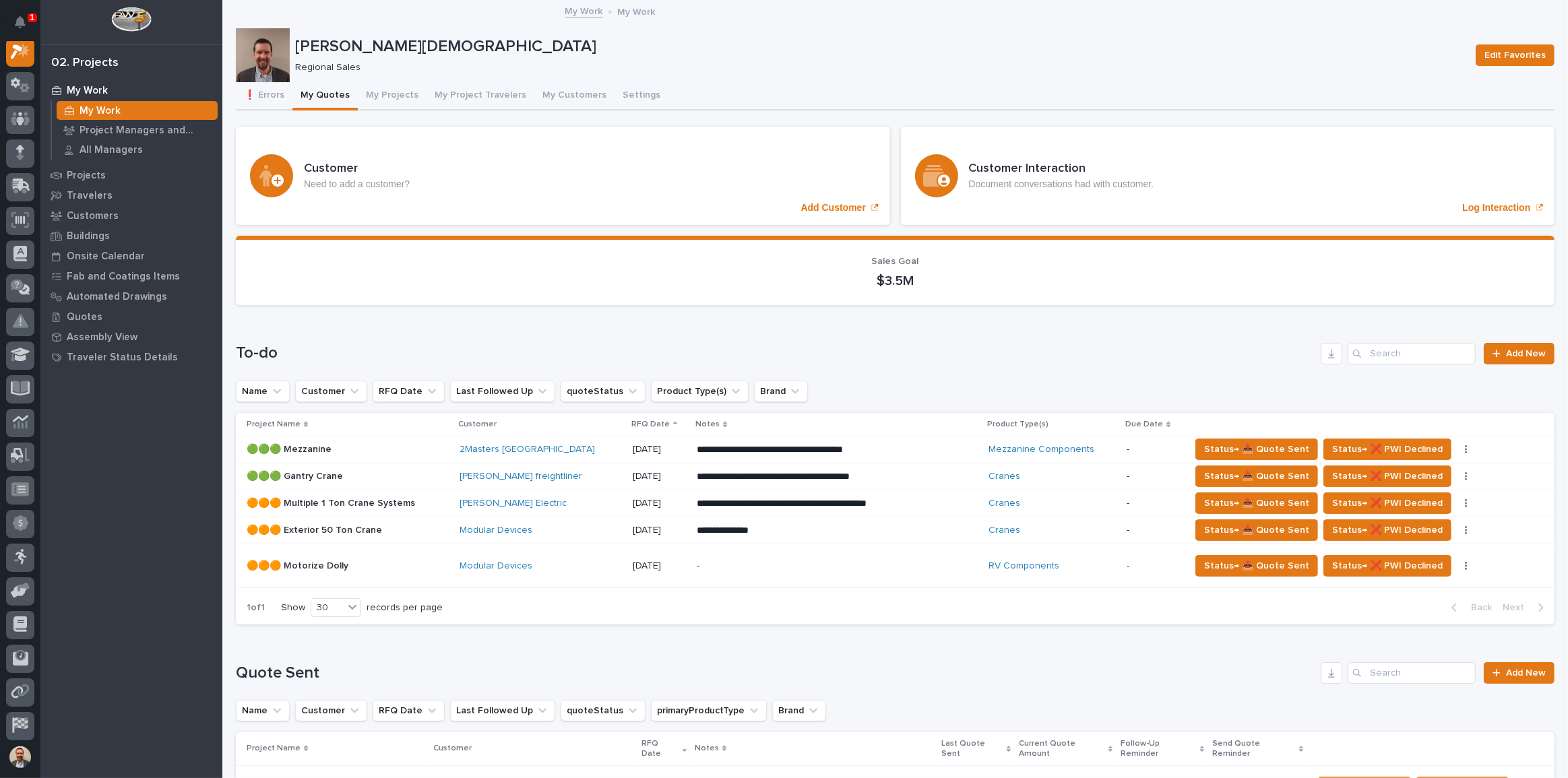
click at [943, 445] on div "**********" at bounding box center [838, 450] width 281 height 24
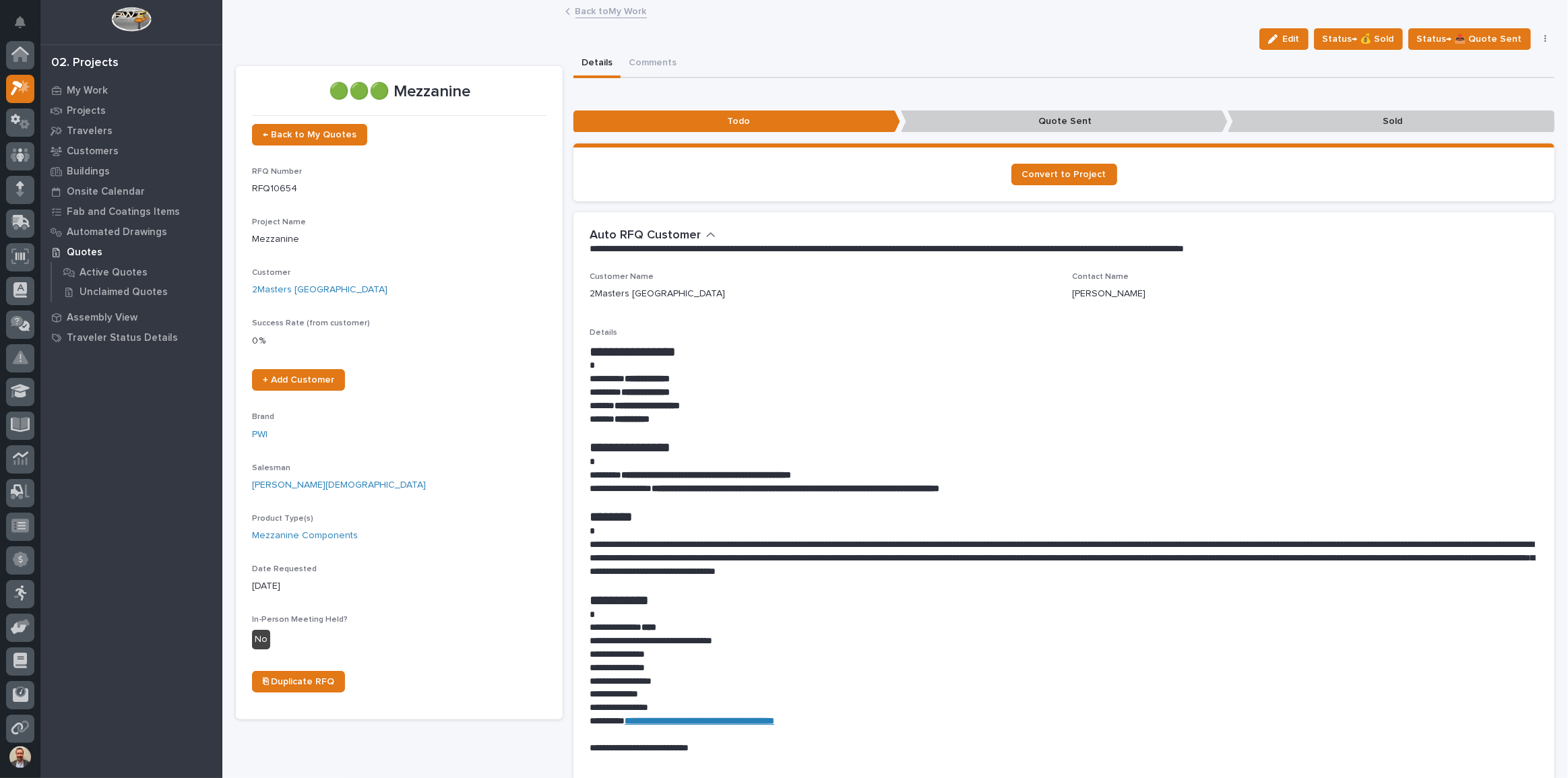
scroll to position [34, 0]
click at [830, 314] on div "**********" at bounding box center [1064, 518] width 948 height 493
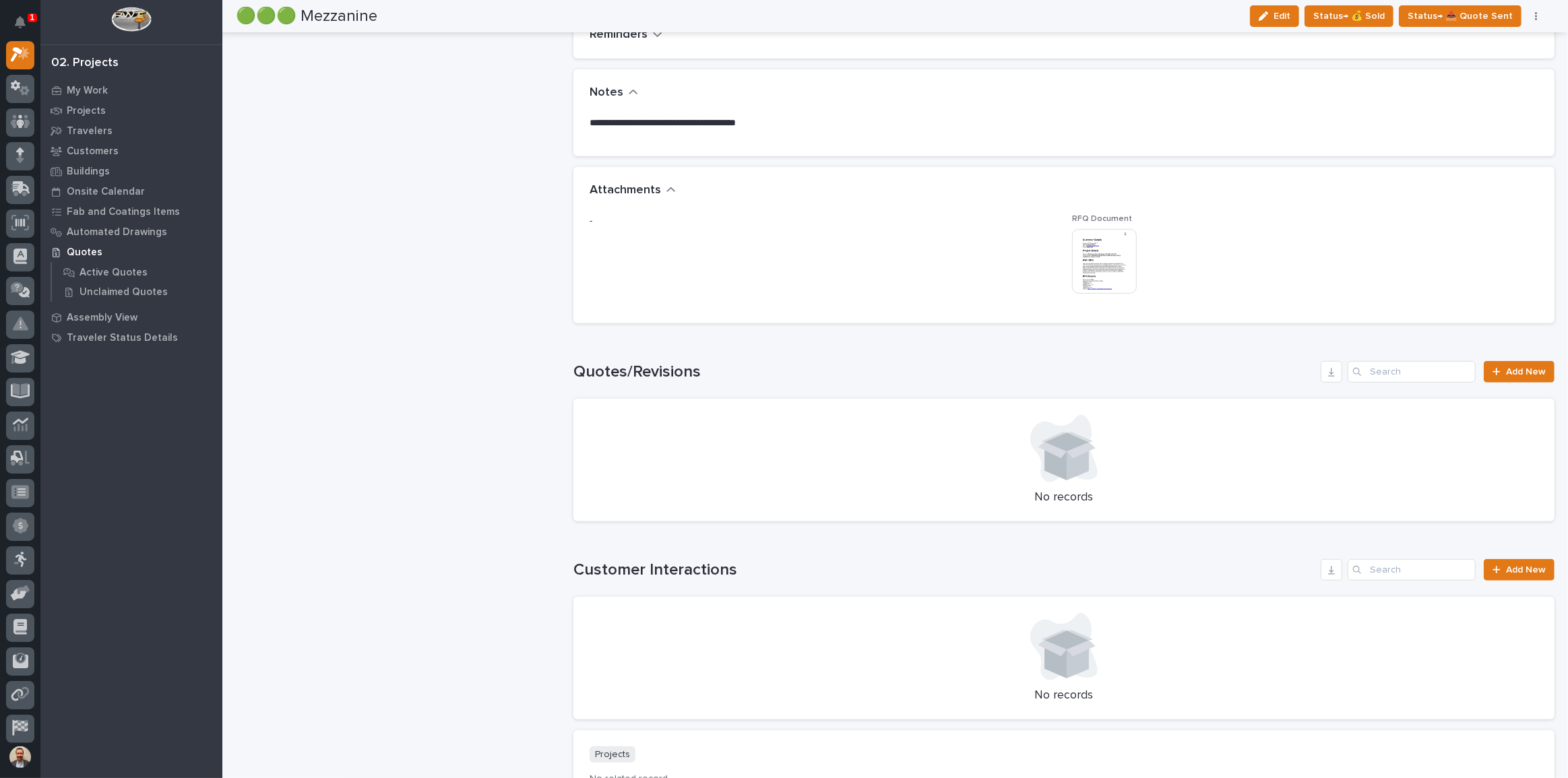
scroll to position [777, 0]
click at [1081, 263] on img at bounding box center [1104, 265] width 65 height 65
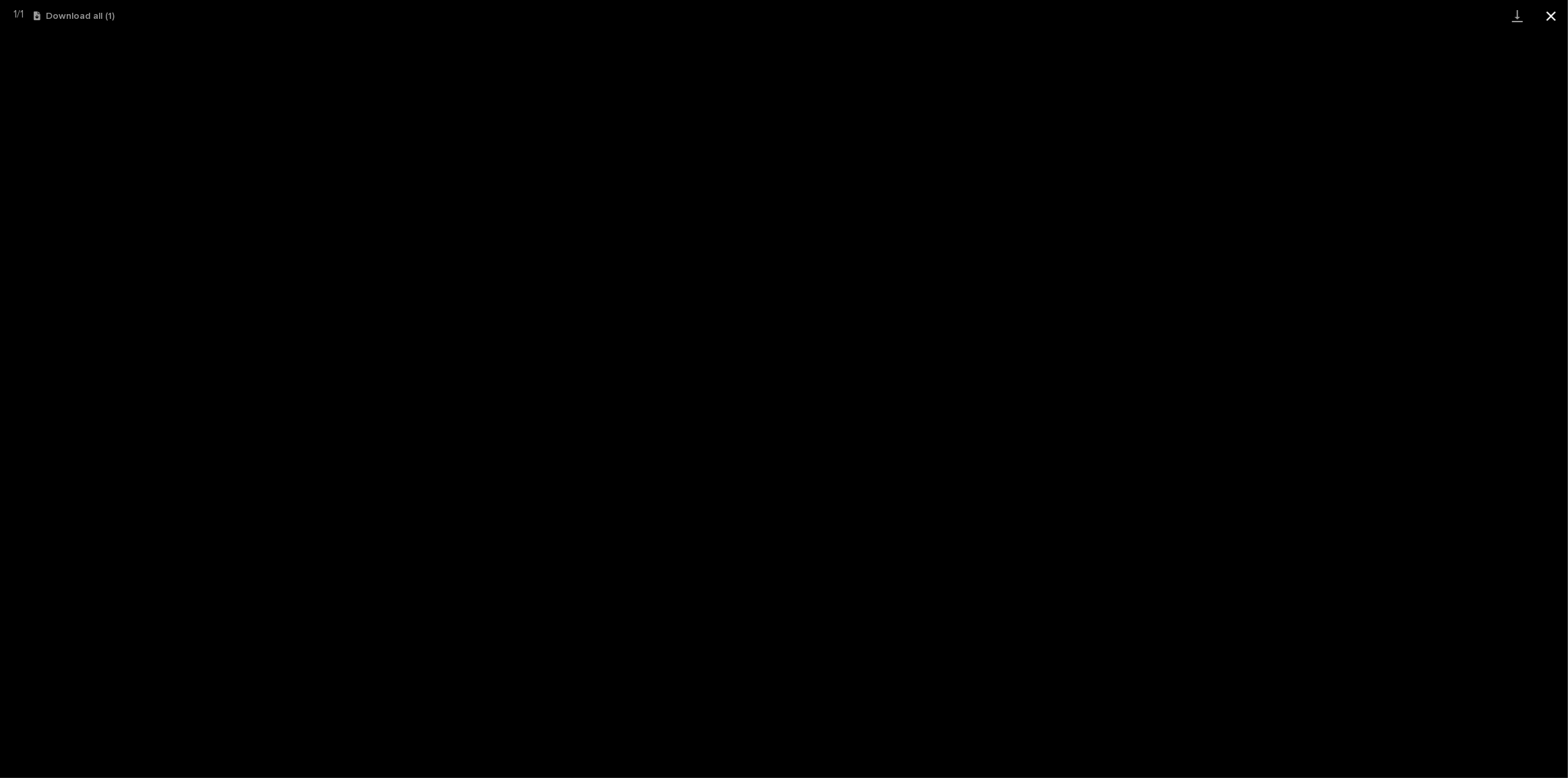
click at [1553, 14] on button "Close gallery" at bounding box center [1551, 15] width 34 height 32
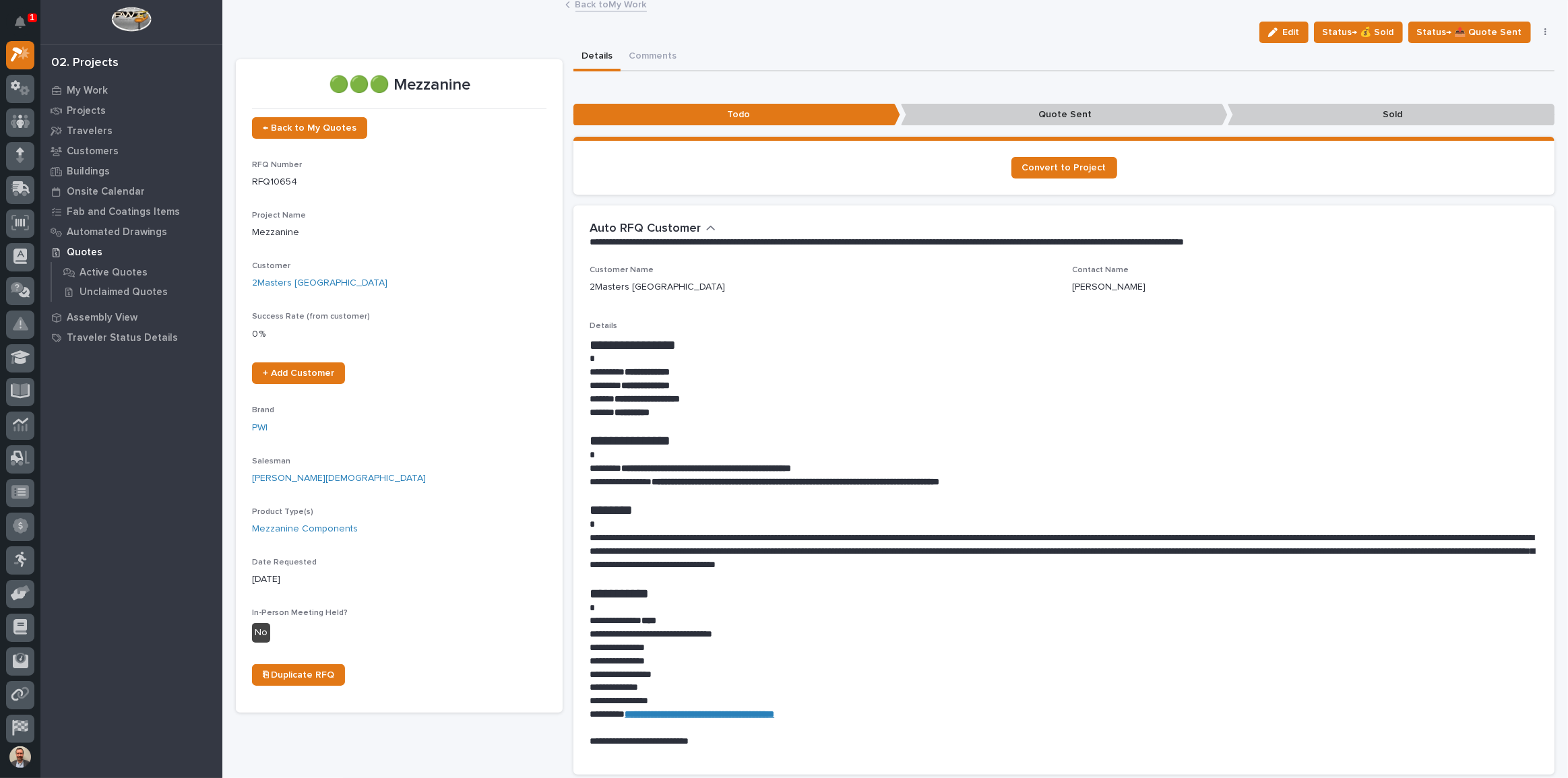
scroll to position [5, 0]
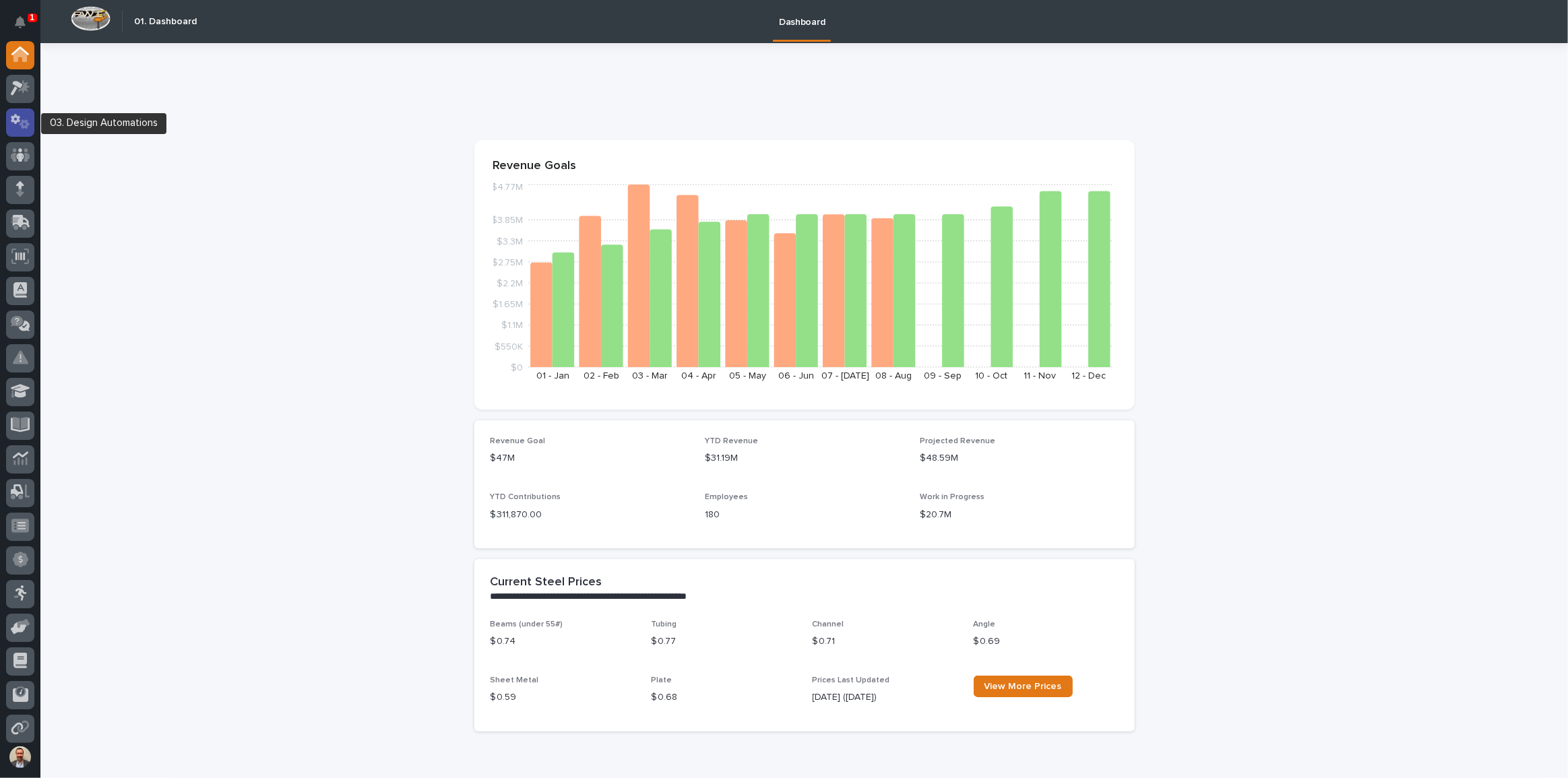
click at [27, 115] on icon at bounding box center [20, 122] width 20 height 15
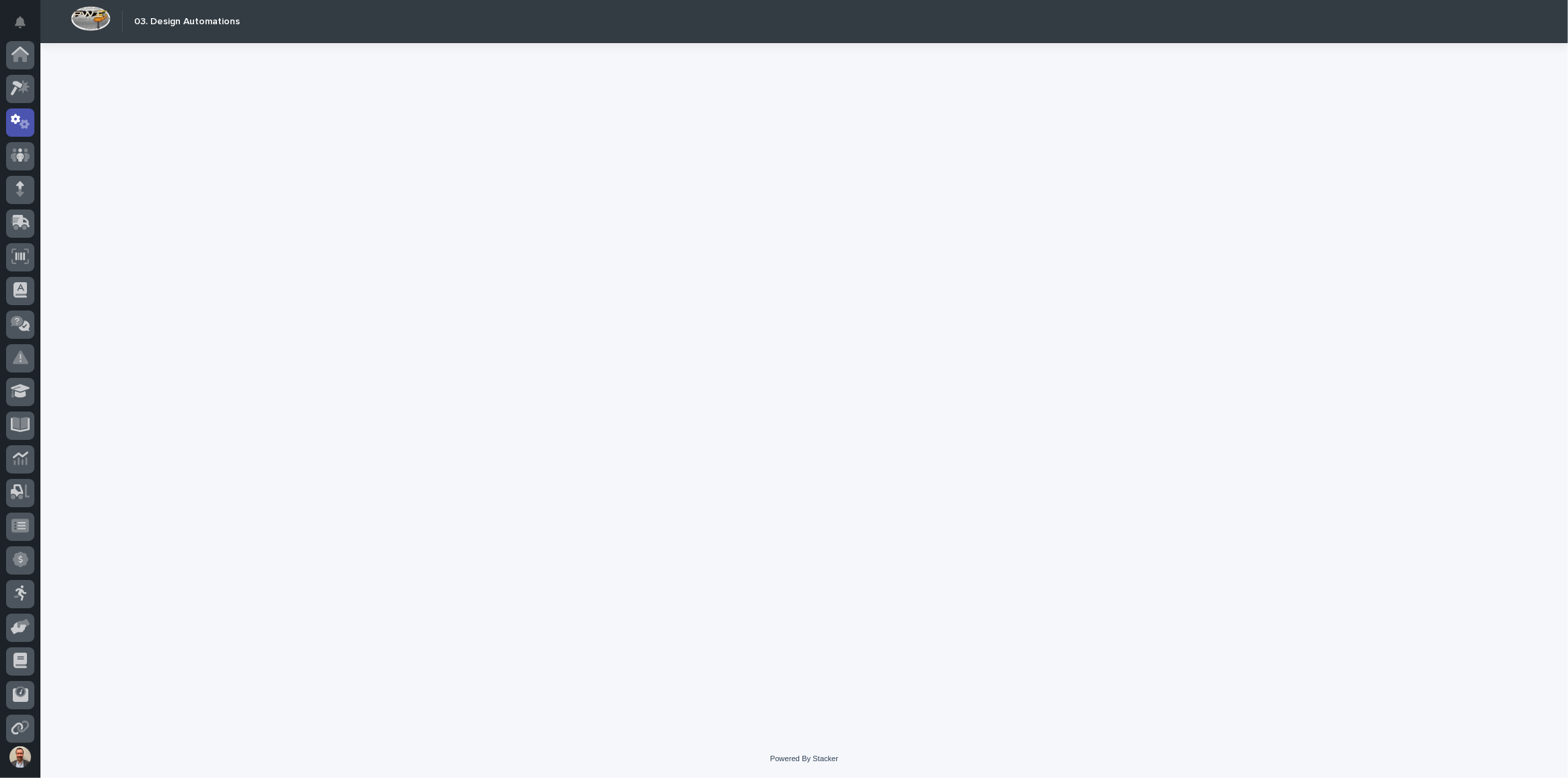
scroll to position [67, 0]
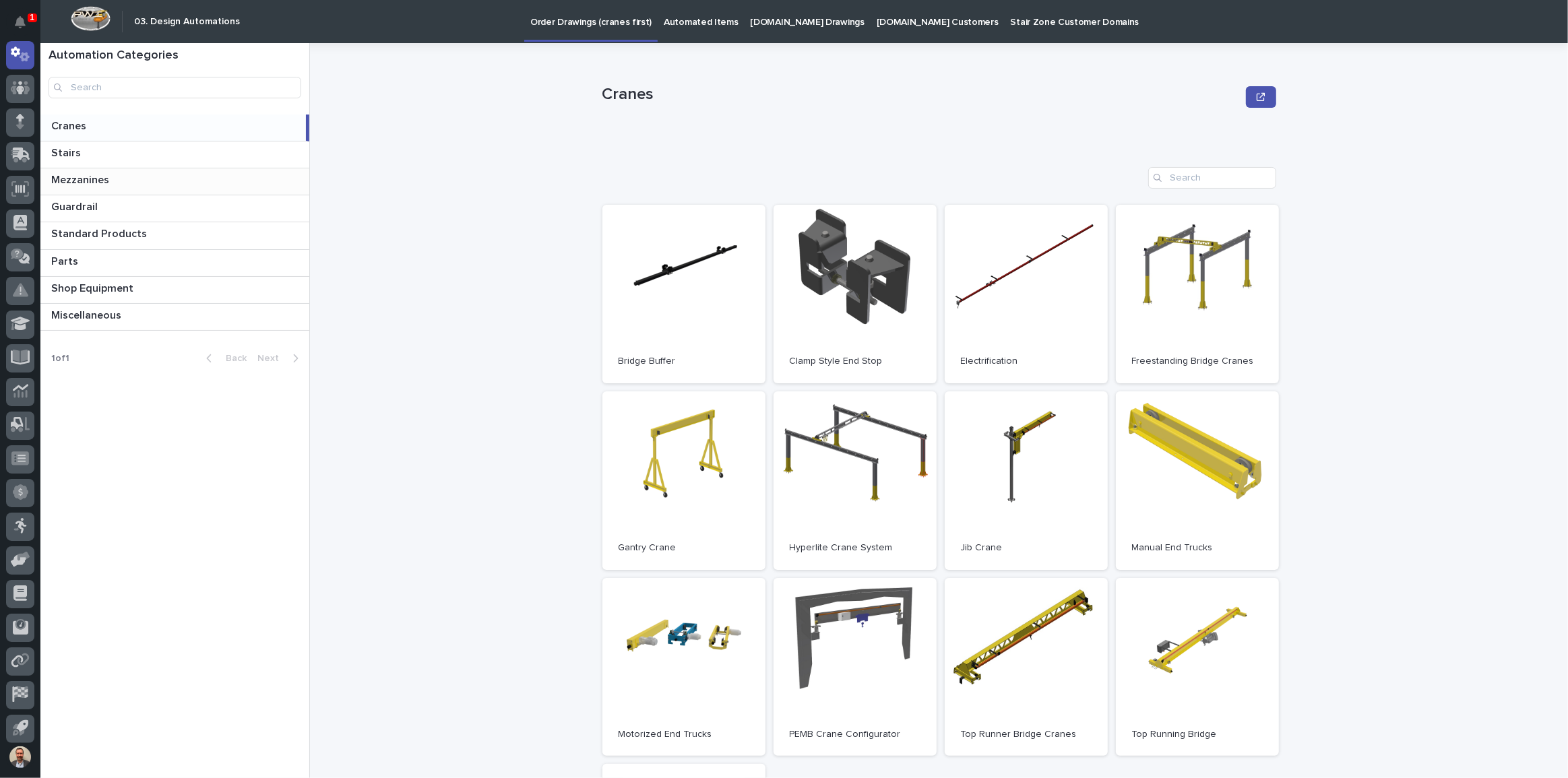
click at [84, 179] on p "Mezzanines" at bounding box center [81, 179] width 61 height 15
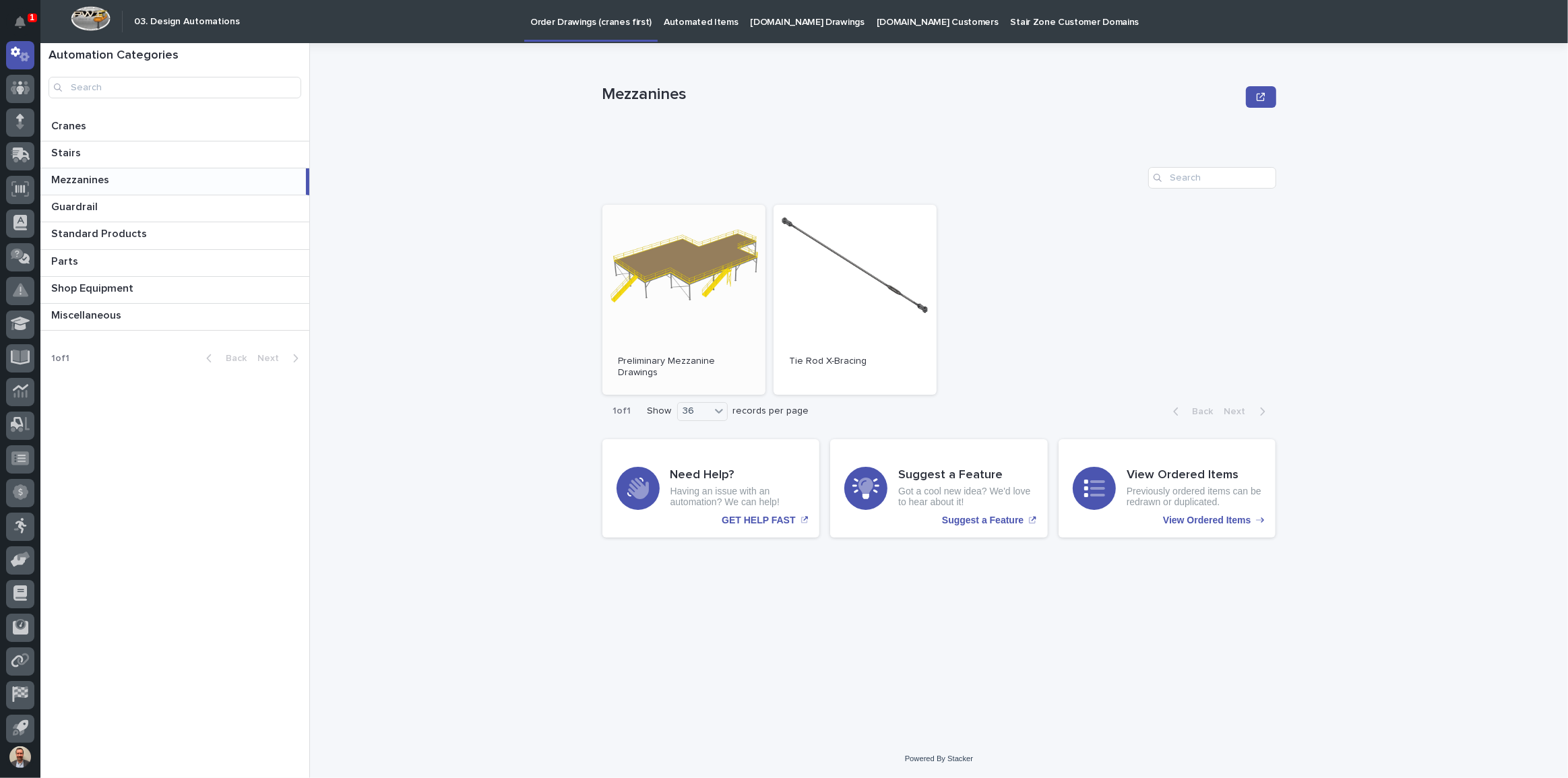
click at [685, 240] on link "Open" at bounding box center [683, 299] width 163 height 190
